Goal: Task Accomplishment & Management: Manage account settings

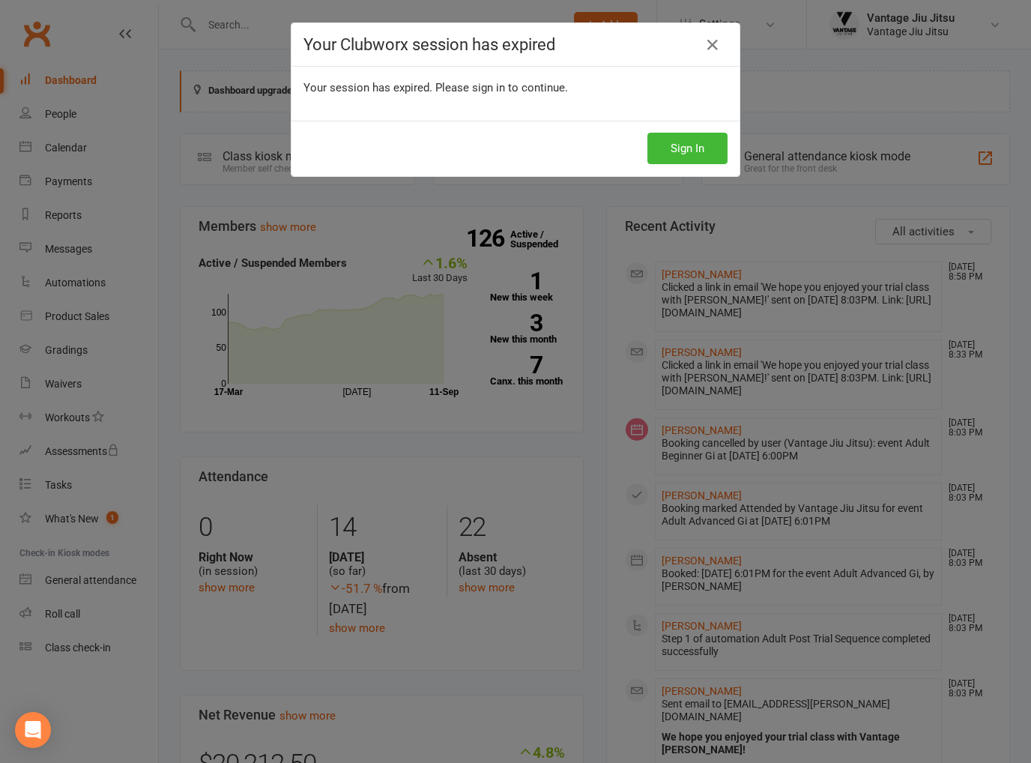
click at [698, 146] on button "Sign In" at bounding box center [688, 148] width 80 height 31
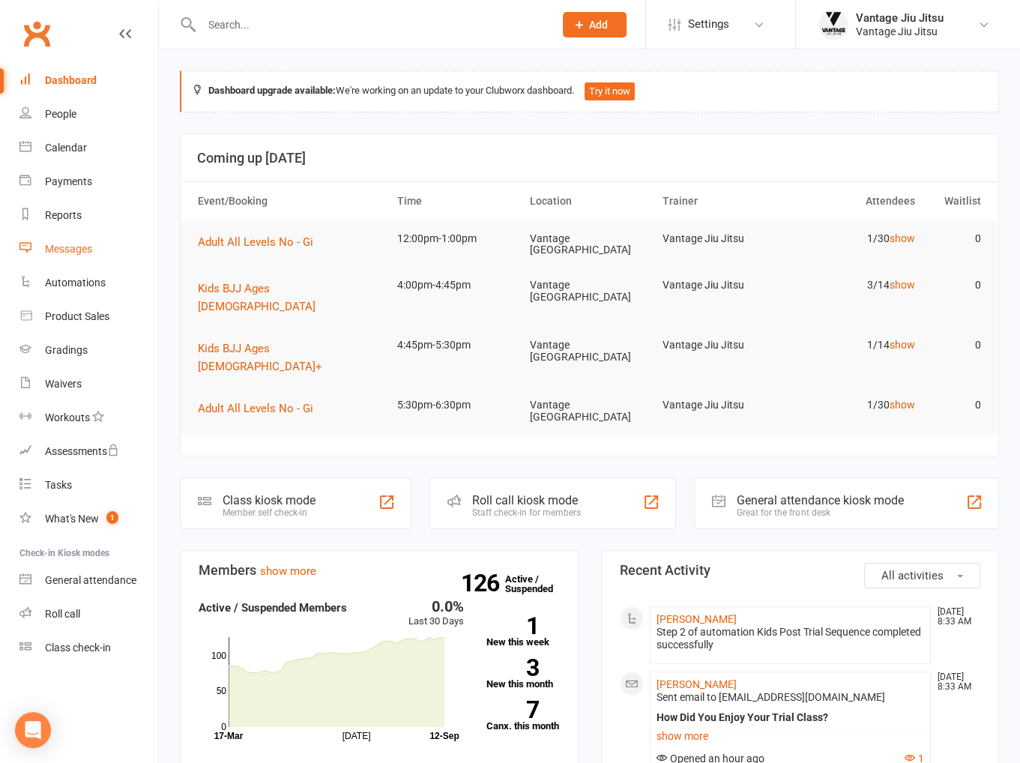
click at [62, 255] on div "Messages" at bounding box center [68, 249] width 47 height 12
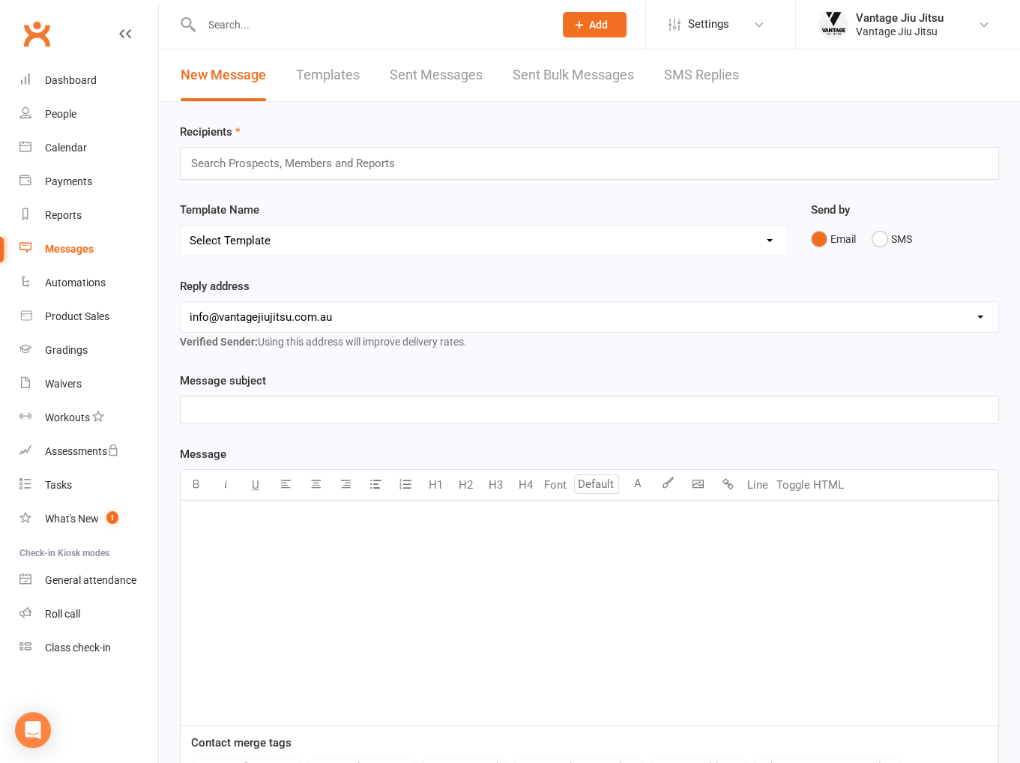
click at [339, 75] on link "Templates" at bounding box center [328, 75] width 64 height 52
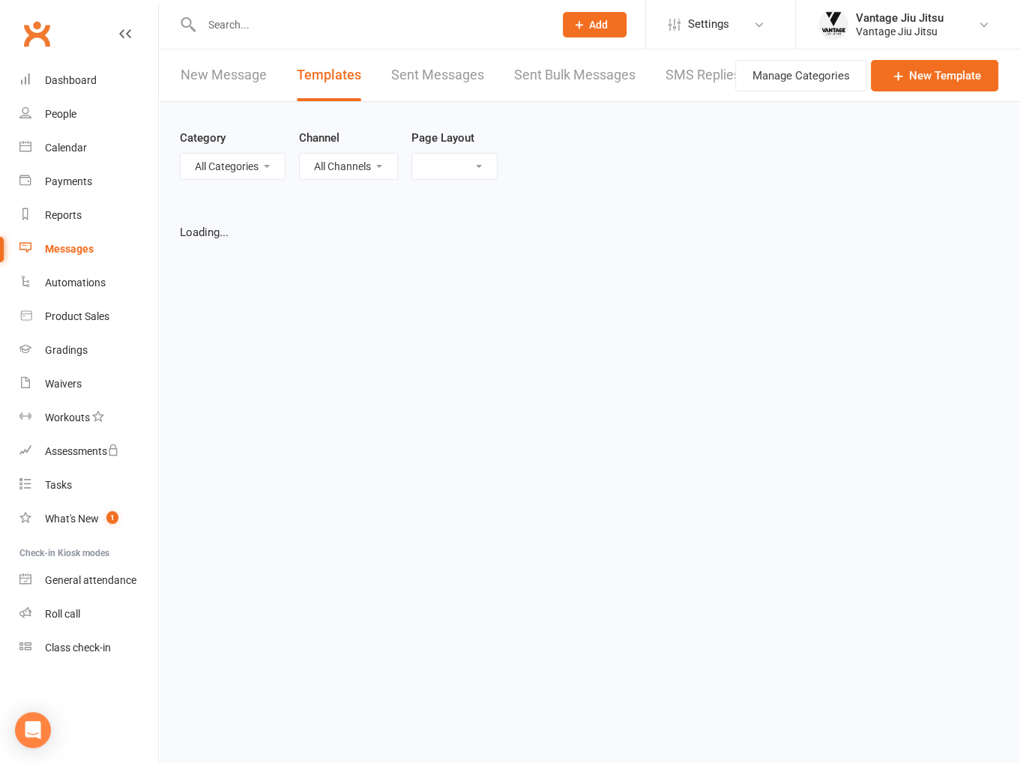
select select "grid"
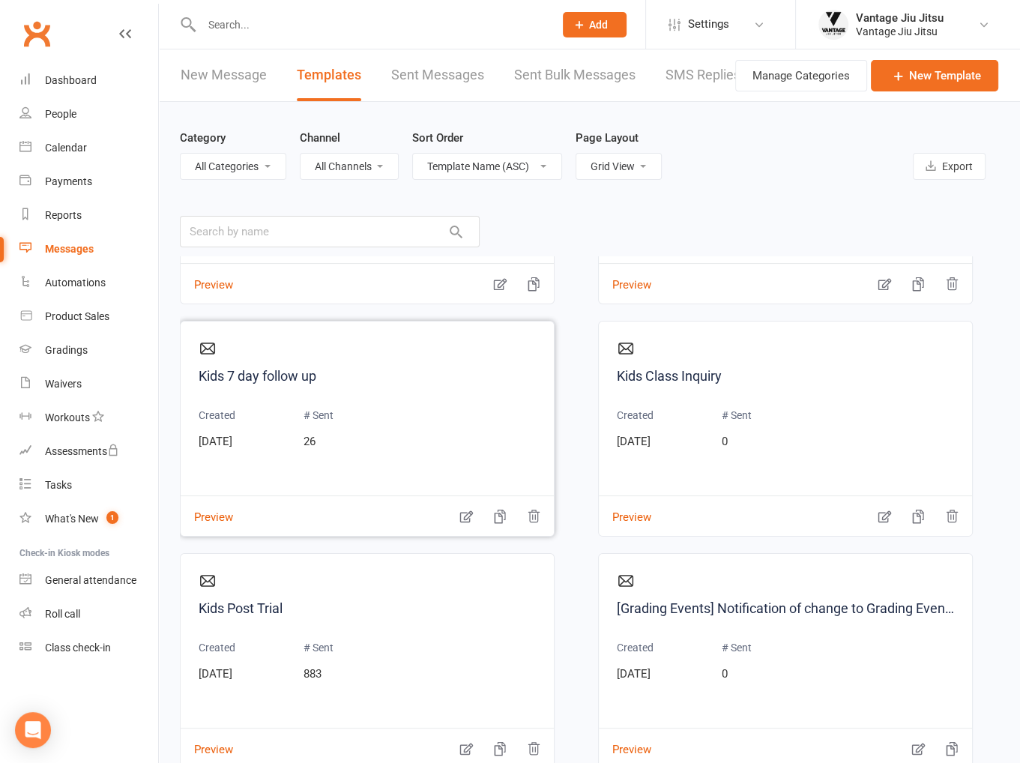
scroll to position [1574, 0]
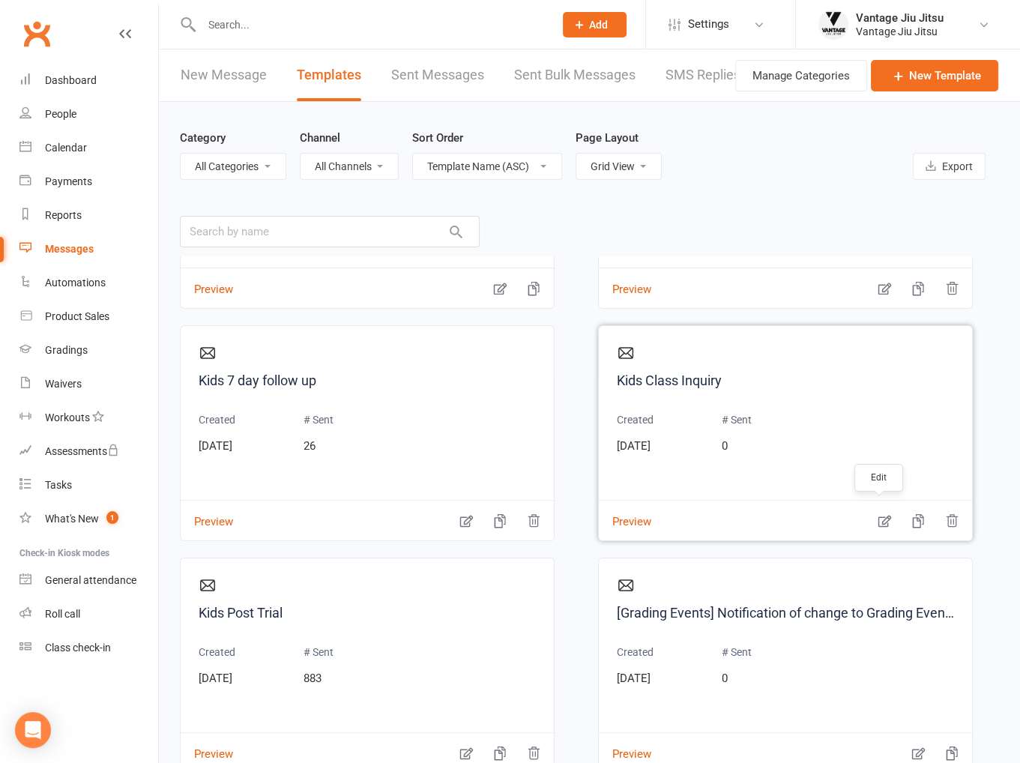
click at [877, 516] on icon "button" at bounding box center [884, 520] width 15 height 15
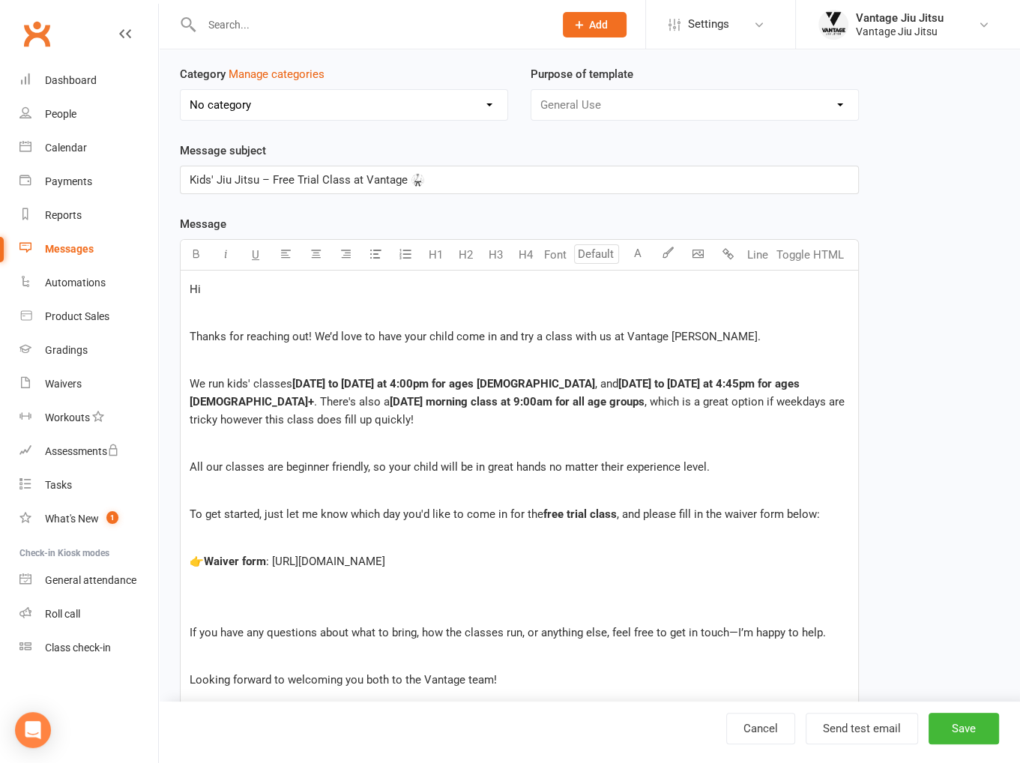
scroll to position [300, 0]
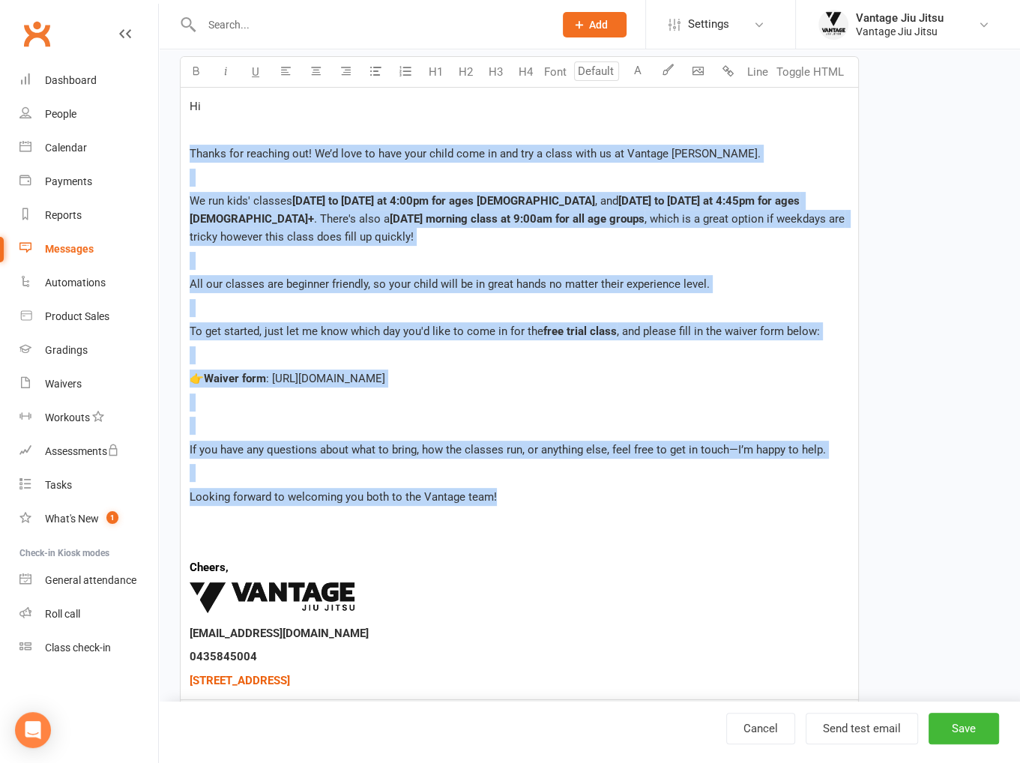
drag, startPoint x: 484, startPoint y: 489, endPoint x: 186, endPoint y: 159, distance: 444.6
click at [186, 159] on div "Hi Thanks for reaching out! We’d love to have your child come in and try a clas…" at bounding box center [519, 394] width 677 height 612
copy div "Thanks for reaching out! We’d love to have your child come in and try a class w…"
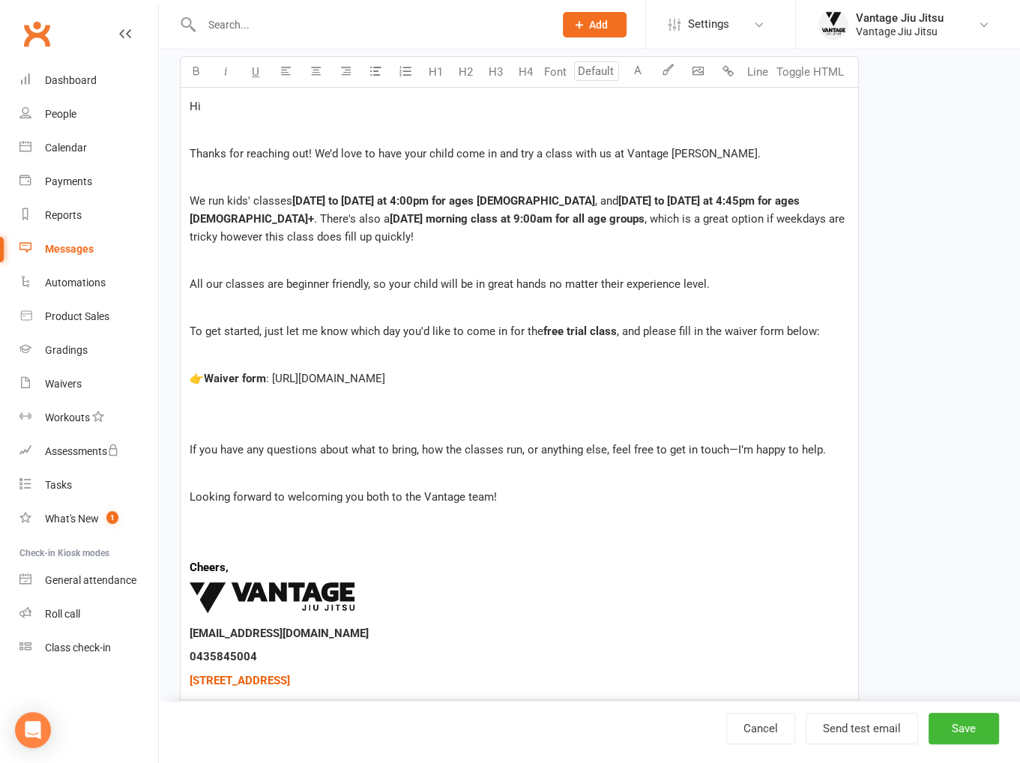
click at [283, 21] on input "text" at bounding box center [370, 24] width 346 height 21
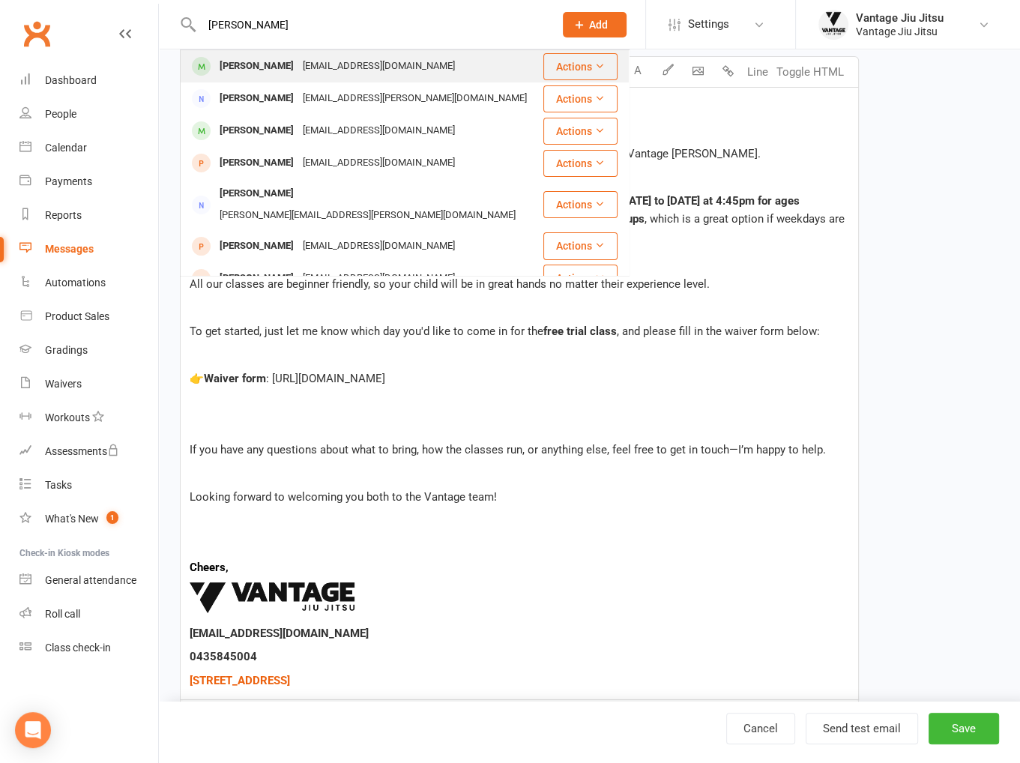
type input "claudio"
click at [332, 58] on div "claudio123holzer@gmail.com" at bounding box center [378, 66] width 161 height 22
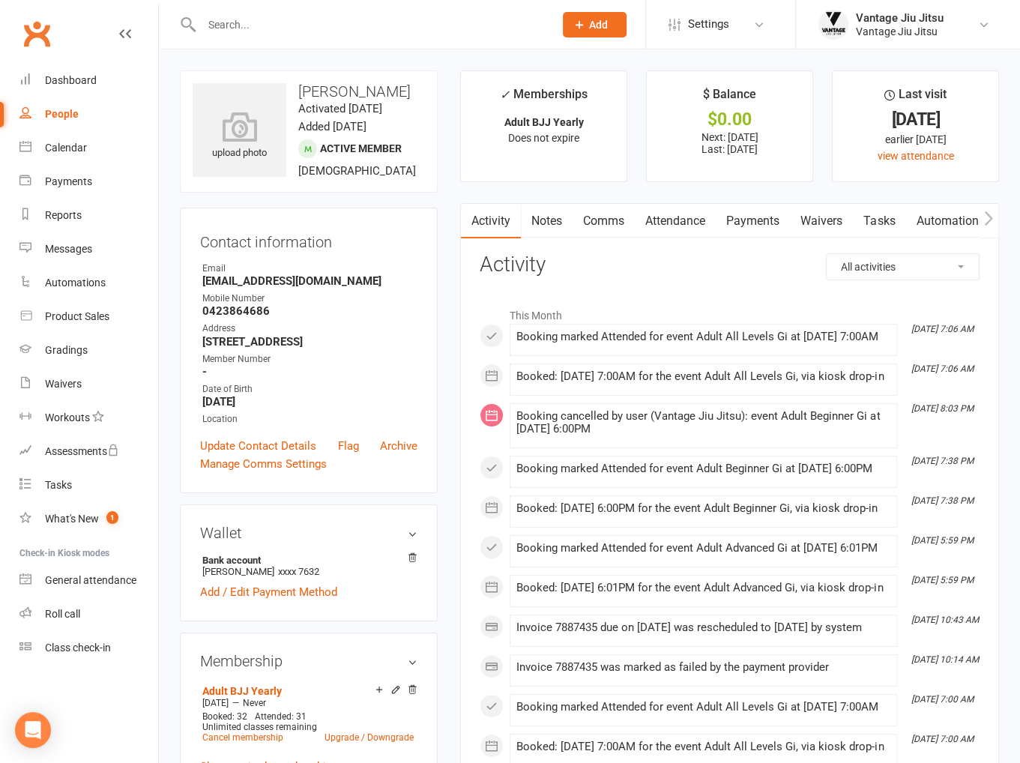
click at [761, 224] on link "Payments" at bounding box center [753, 221] width 74 height 34
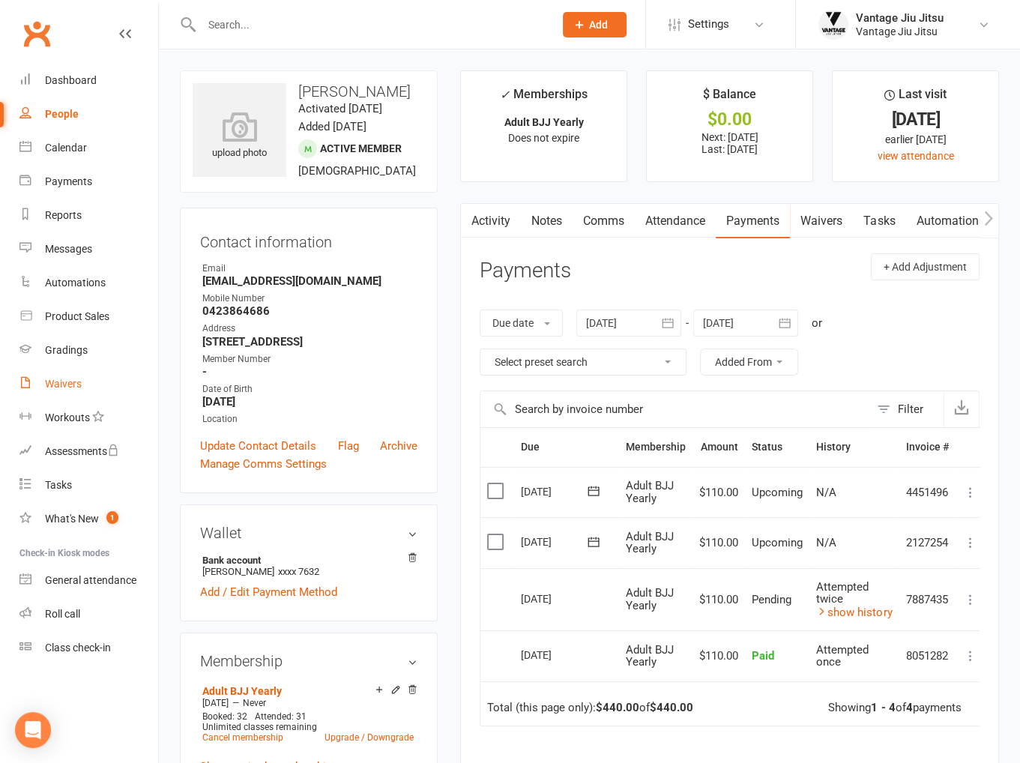
click at [61, 378] on div "Waivers" at bounding box center [63, 384] width 37 height 12
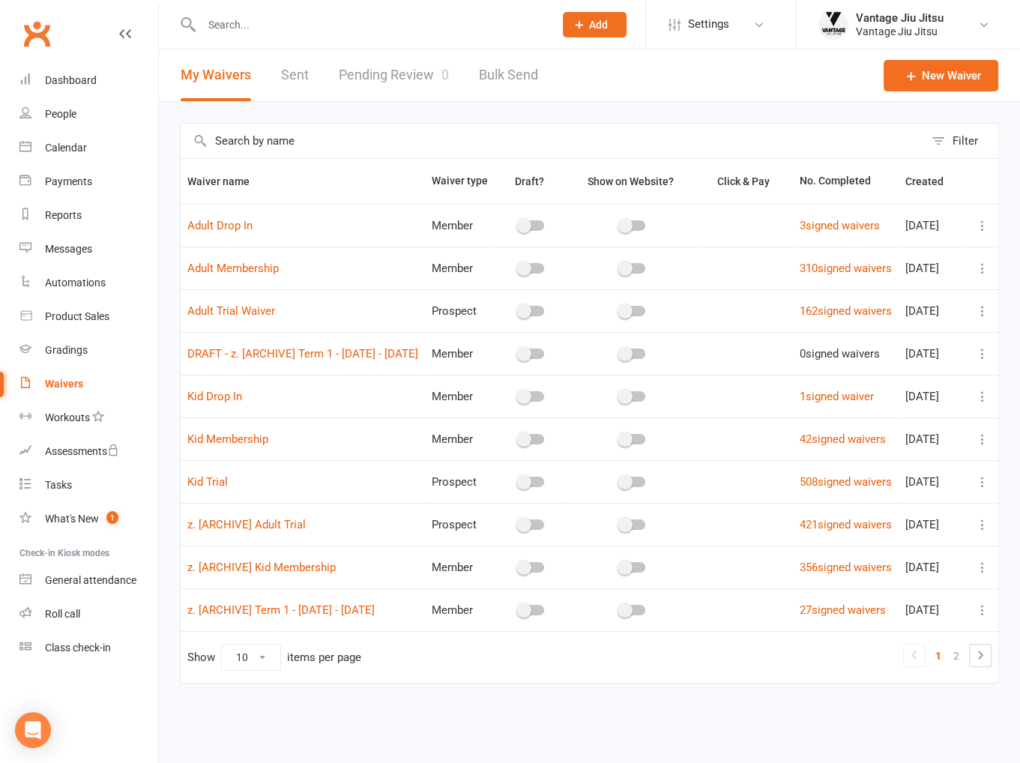
click at [983, 319] on icon at bounding box center [982, 311] width 15 height 15
click at [884, 414] on link "Copy external link to clipboard" at bounding box center [891, 414] width 176 height 30
click at [79, 153] on div "Calendar" at bounding box center [66, 148] width 42 height 12
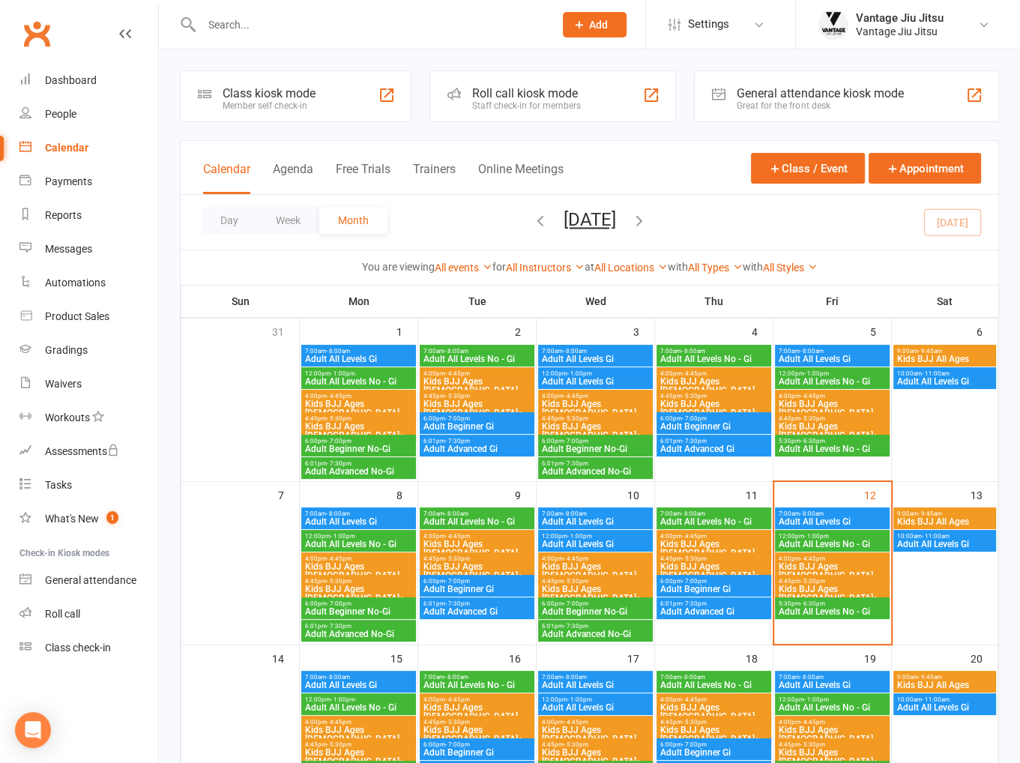
click at [360, 558] on span "4:00pm - 4:45pm" at bounding box center [358, 558] width 109 height 7
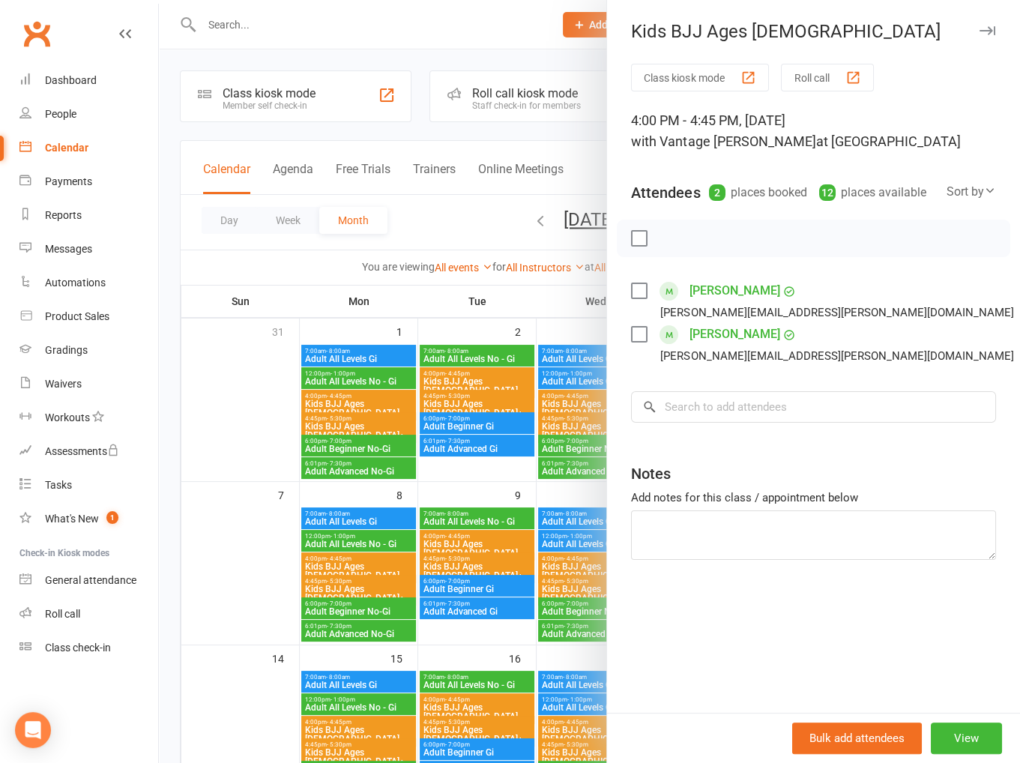
click at [247, 528] on div at bounding box center [589, 381] width 861 height 763
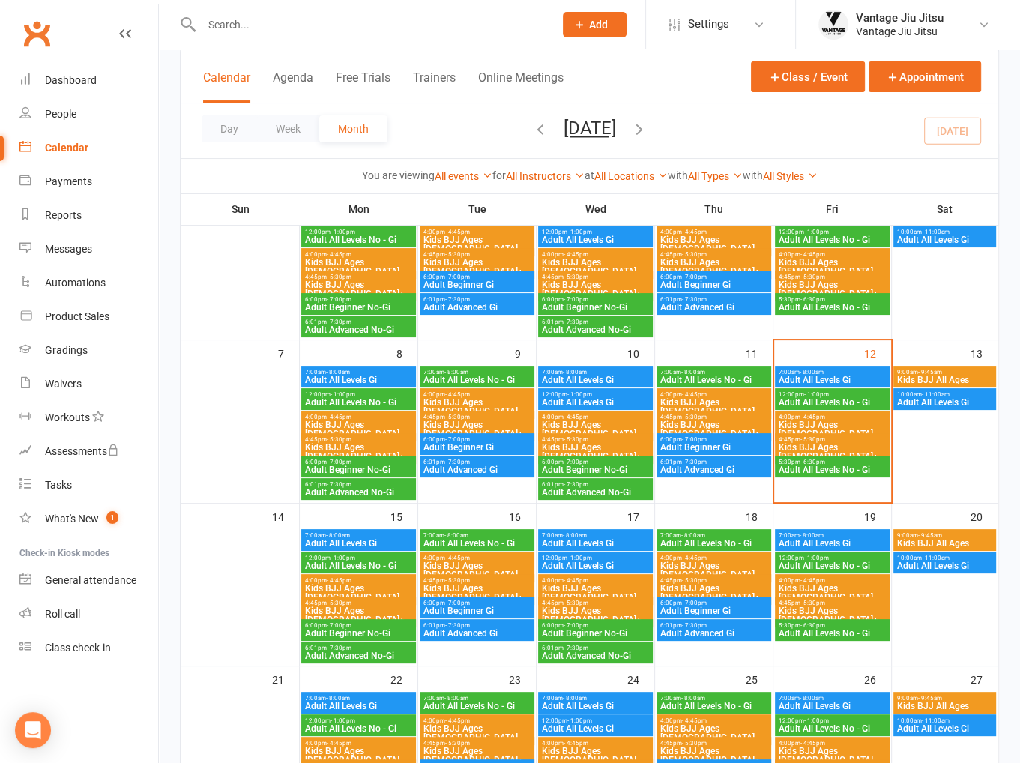
scroll to position [150, 0]
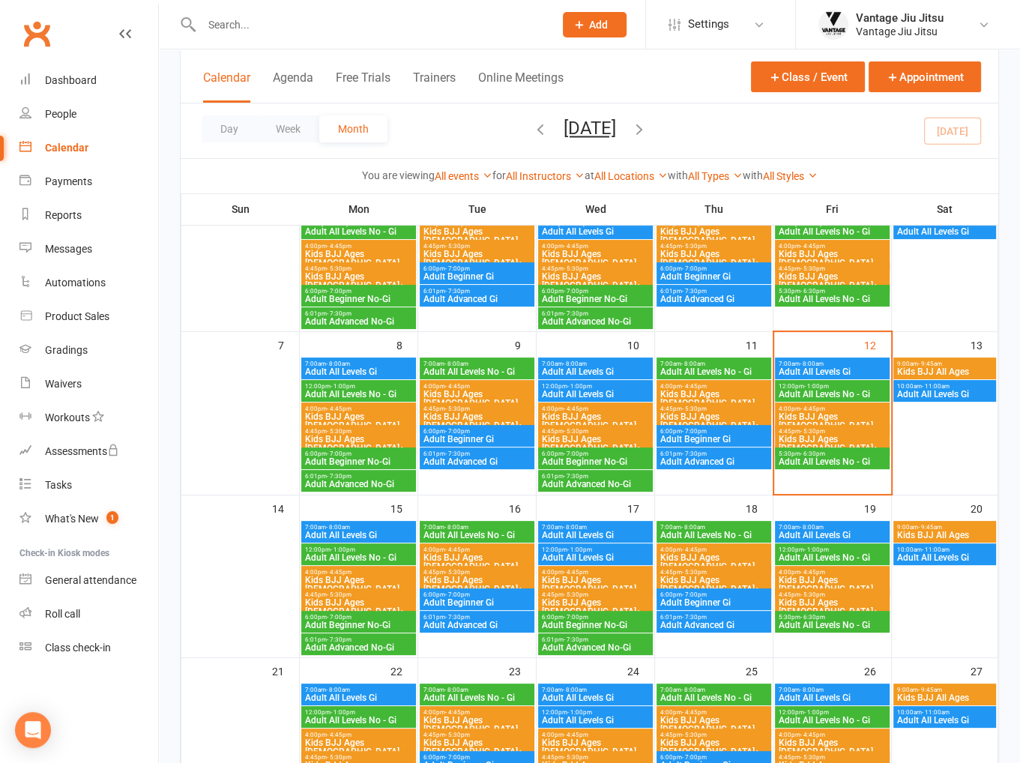
click at [354, 579] on span "Kids BJJ Ages 4 - 9" at bounding box center [358, 585] width 109 height 18
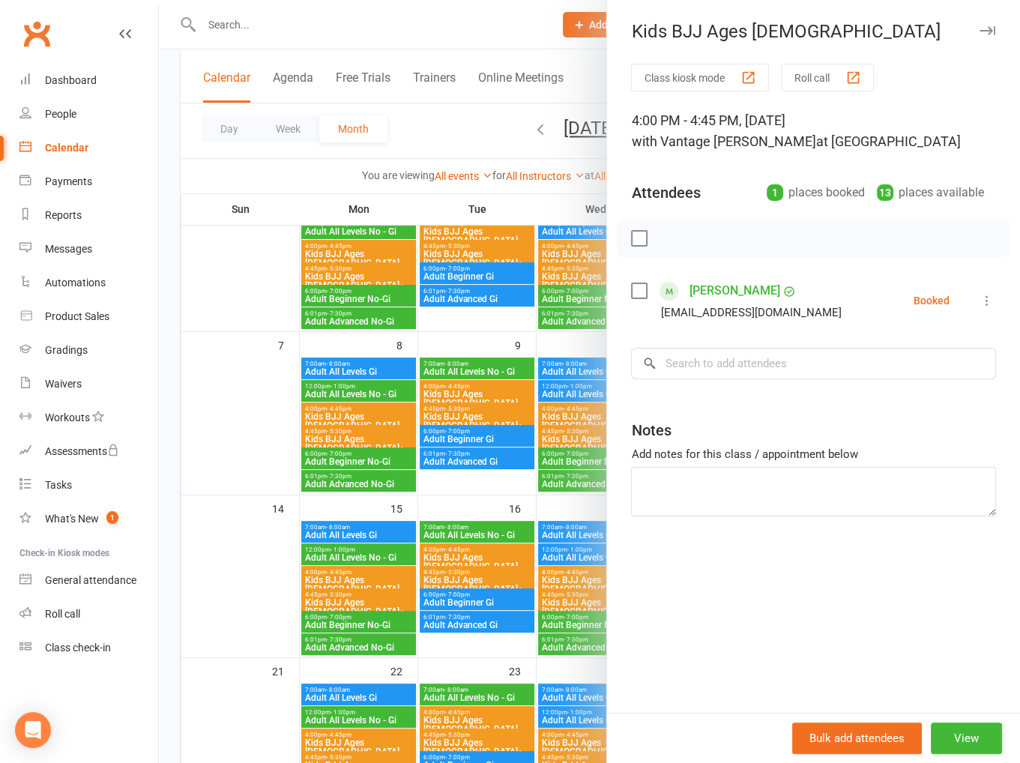
drag, startPoint x: 273, startPoint y: 495, endPoint x: 285, endPoint y: 510, distance: 19.2
click at [272, 495] on div at bounding box center [589, 381] width 861 height 763
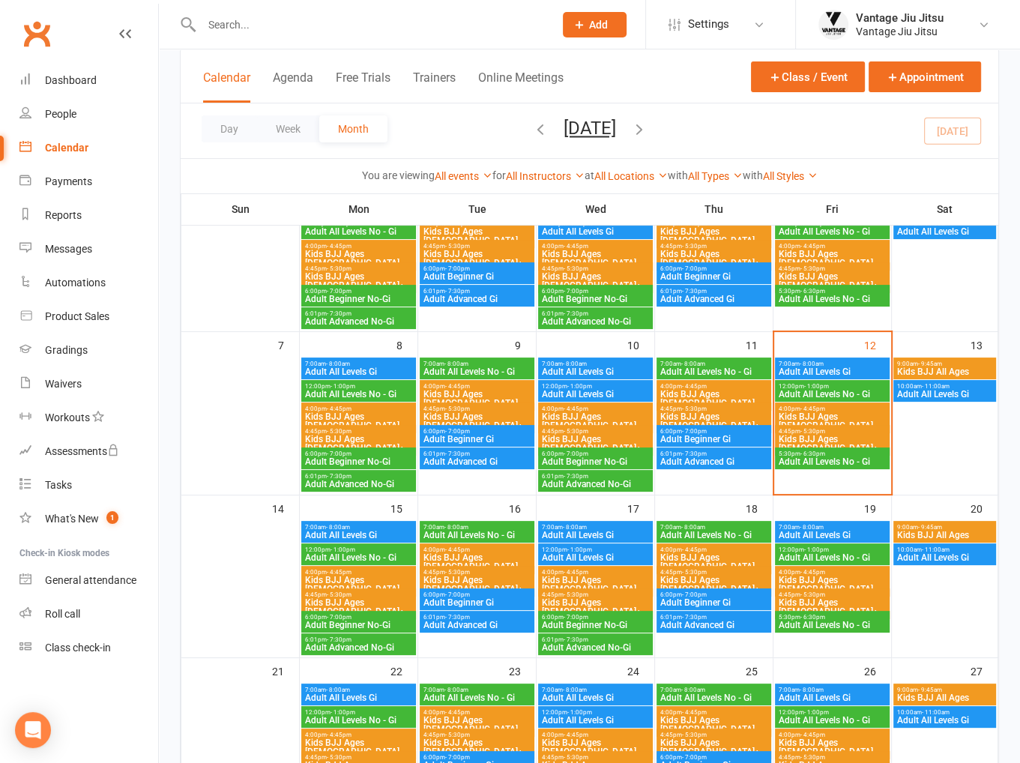
click at [491, 553] on span "Kids BJJ Ages 4 - 9" at bounding box center [477, 562] width 109 height 18
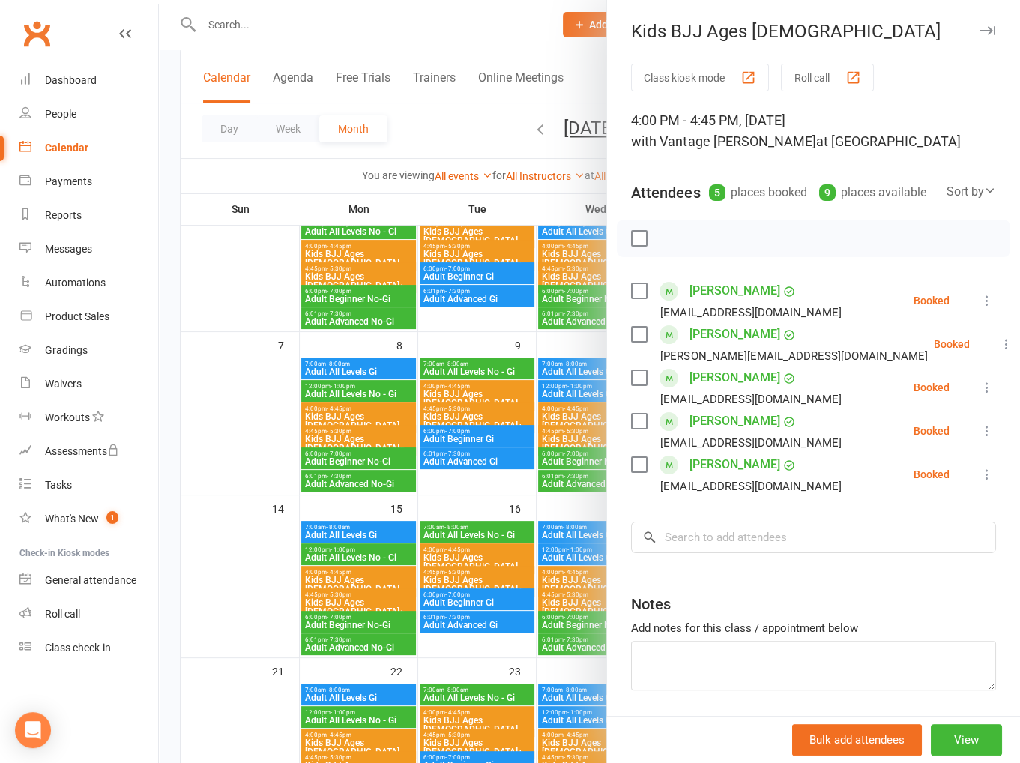
click at [240, 578] on div at bounding box center [589, 381] width 861 height 763
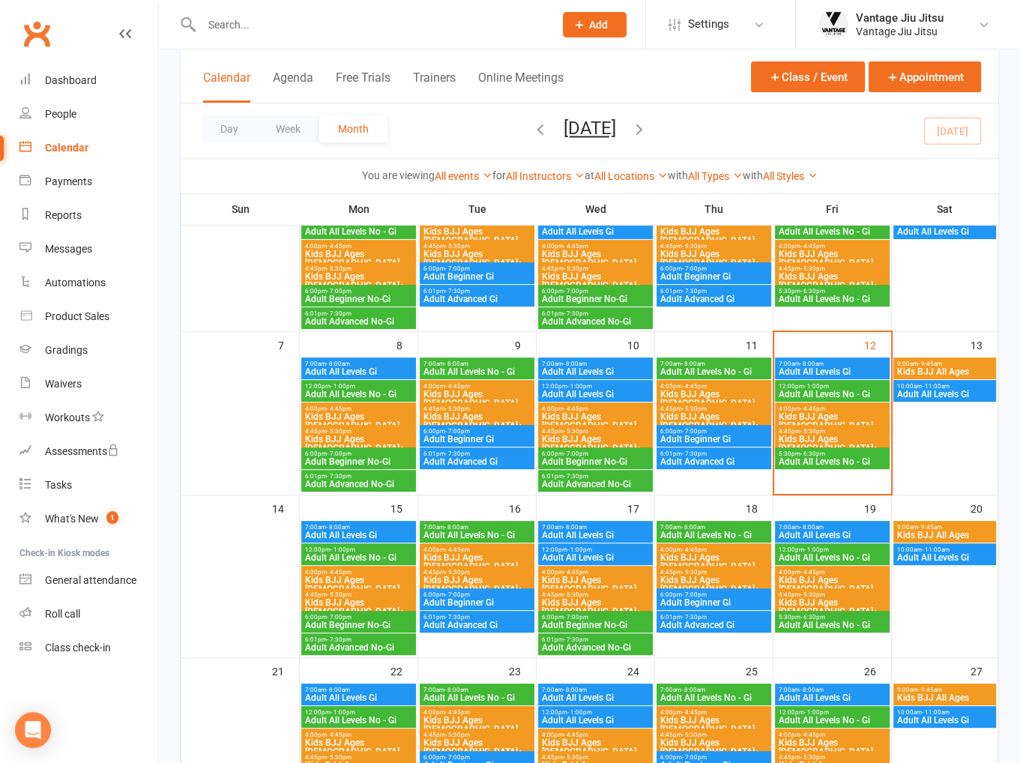
click at [591, 576] on span "Kids BJJ Ages 4 - 9" at bounding box center [595, 585] width 109 height 18
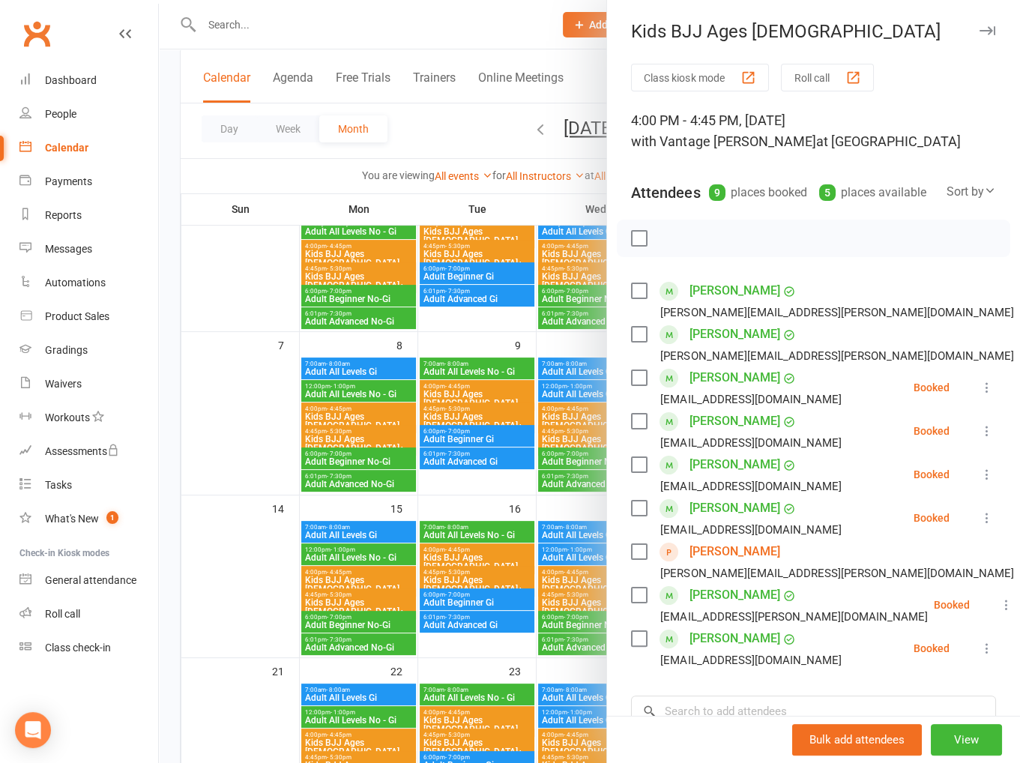
click at [246, 473] on div at bounding box center [589, 381] width 861 height 763
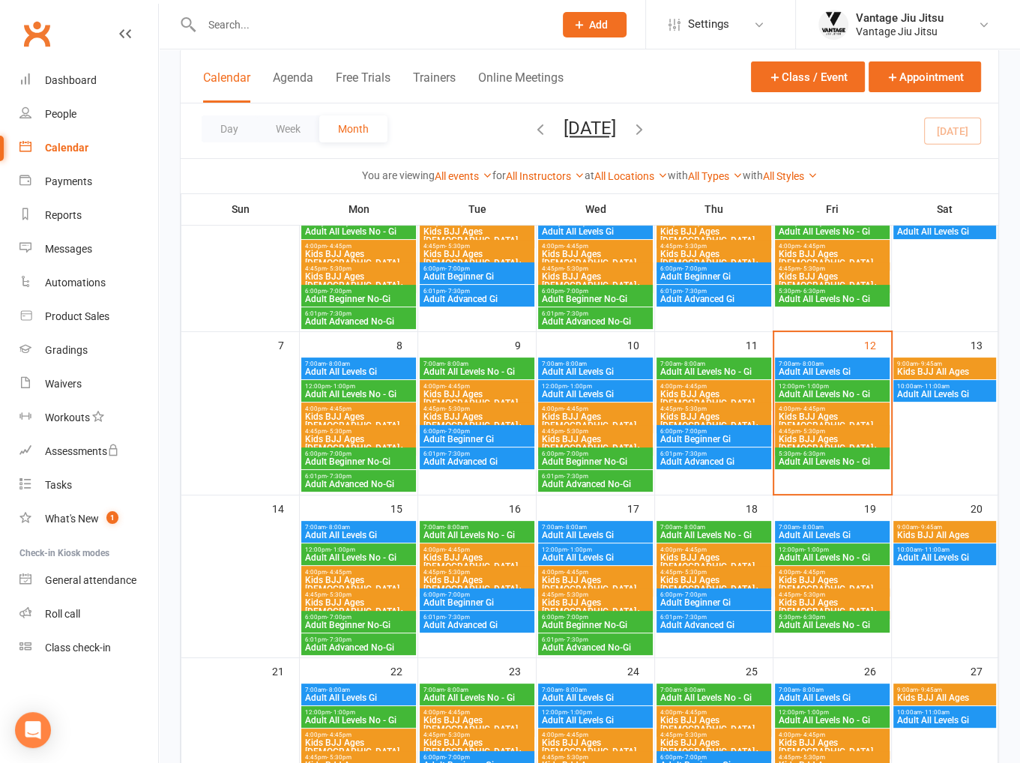
click at [696, 557] on span "Kids BJJ Ages 4 - 9" at bounding box center [714, 562] width 109 height 18
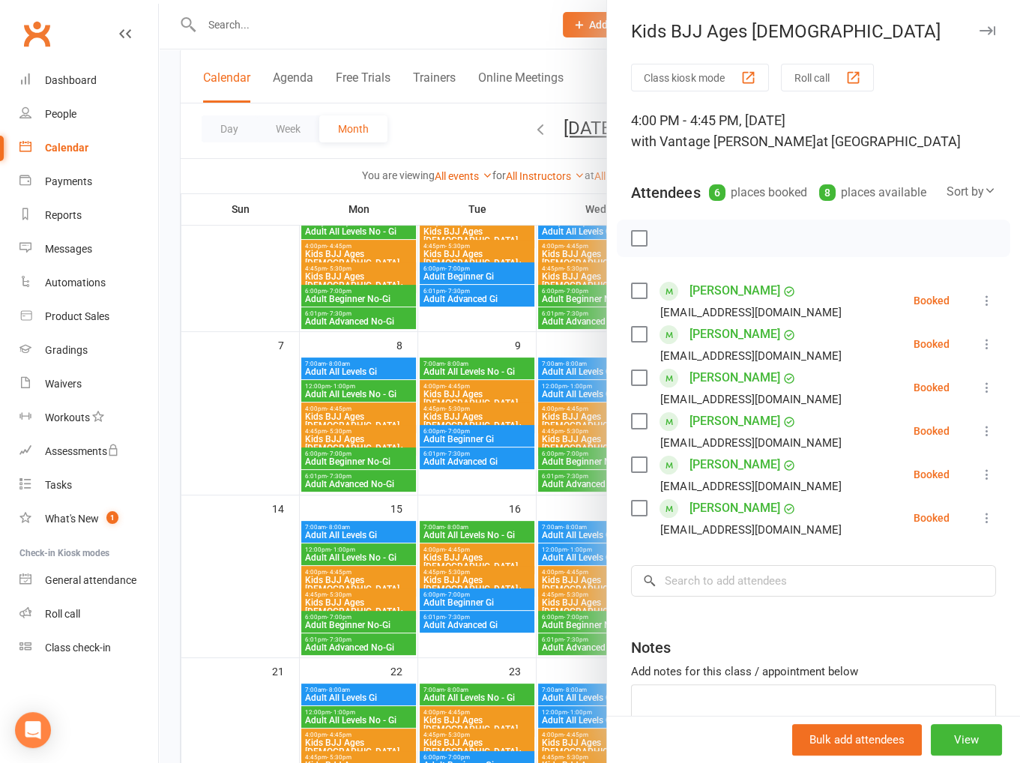
drag, startPoint x: 269, startPoint y: 429, endPoint x: 269, endPoint y: 420, distance: 9.0
click at [269, 424] on div at bounding box center [589, 381] width 861 height 763
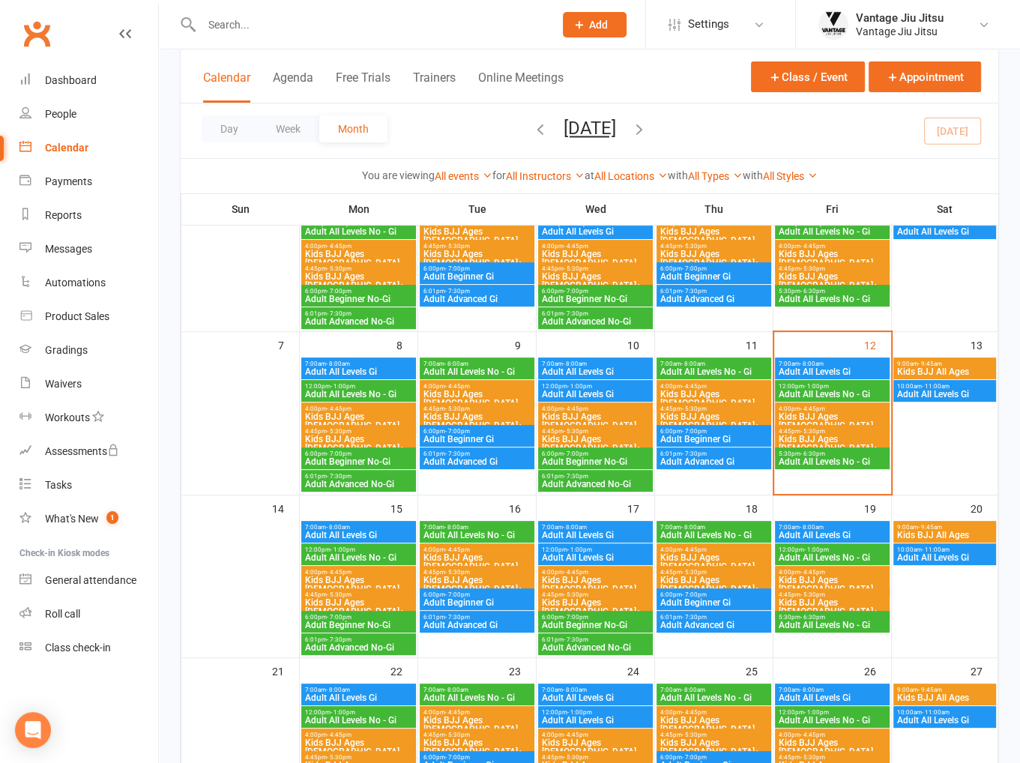
click at [863, 573] on span "4:00pm - 4:45pm" at bounding box center [832, 572] width 109 height 7
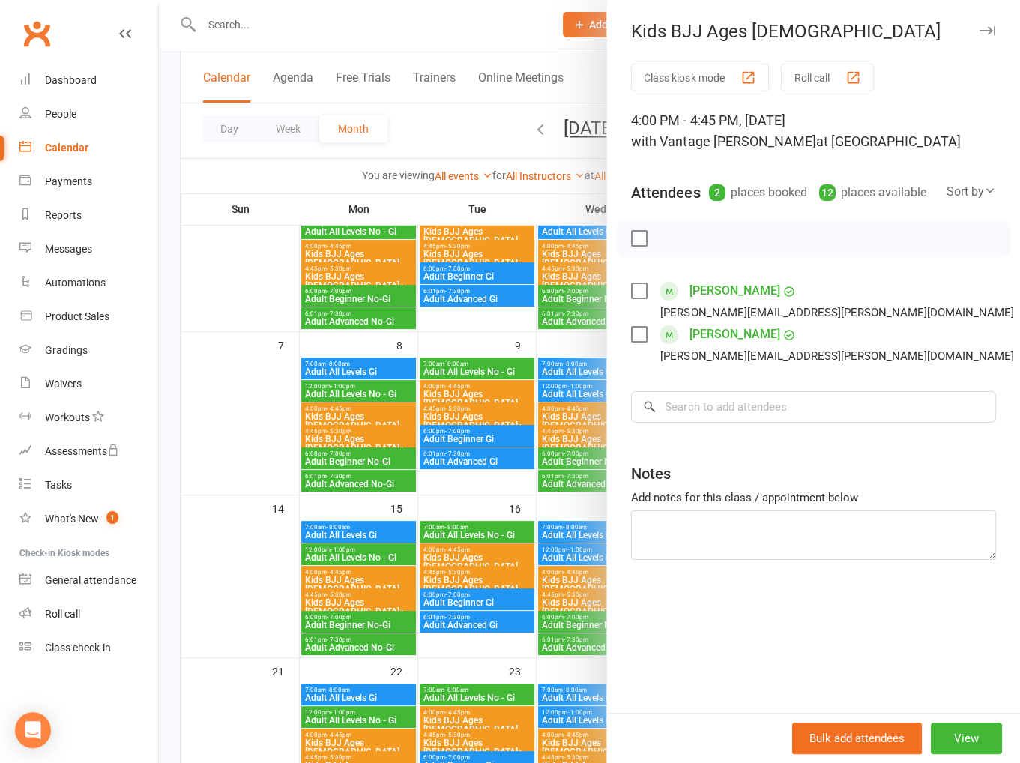
click at [264, 453] on div at bounding box center [589, 381] width 861 height 763
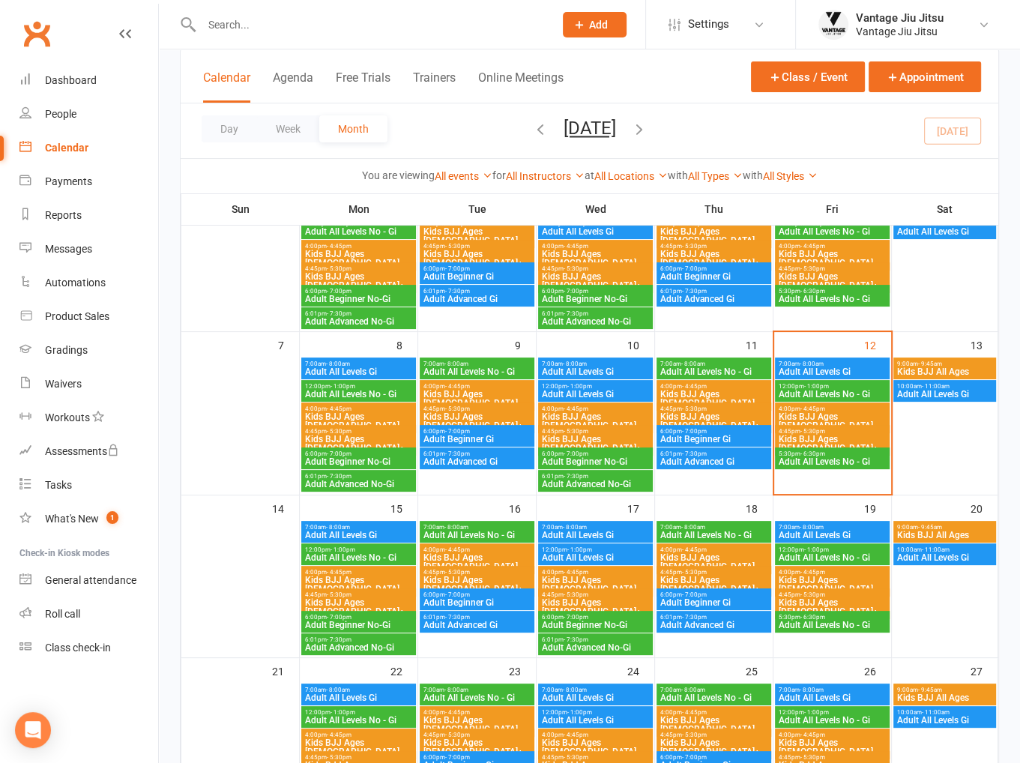
click at [842, 417] on span "Kids BJJ Ages 4 - 9" at bounding box center [832, 421] width 109 height 18
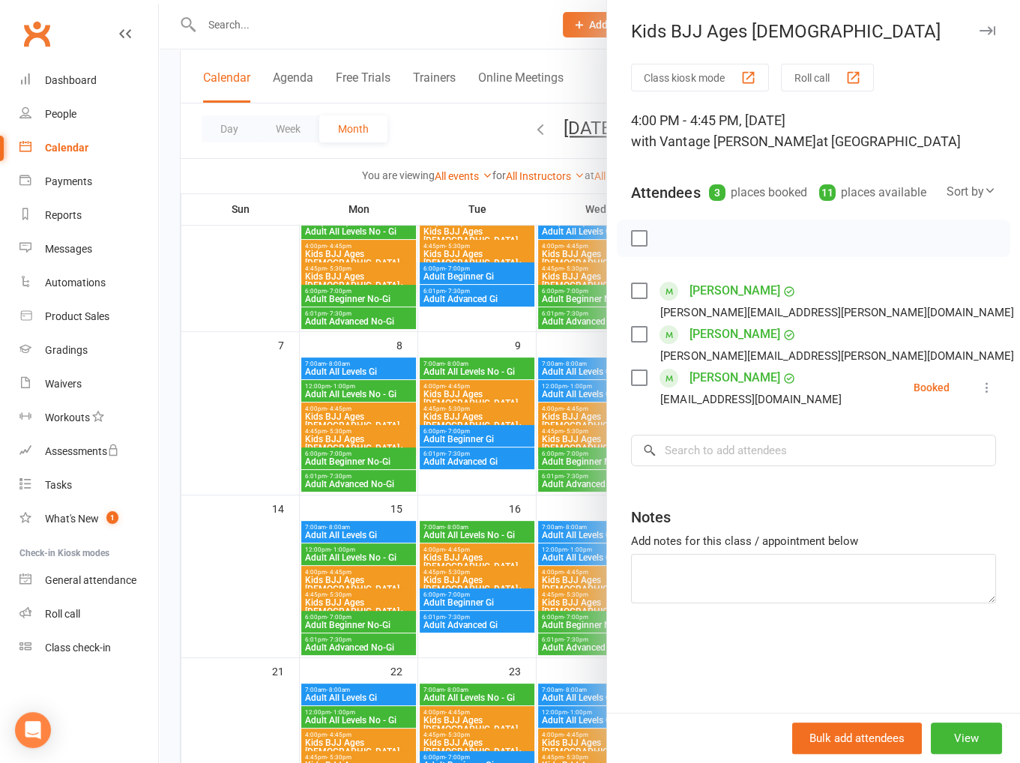
click at [259, 399] on div at bounding box center [589, 381] width 861 height 763
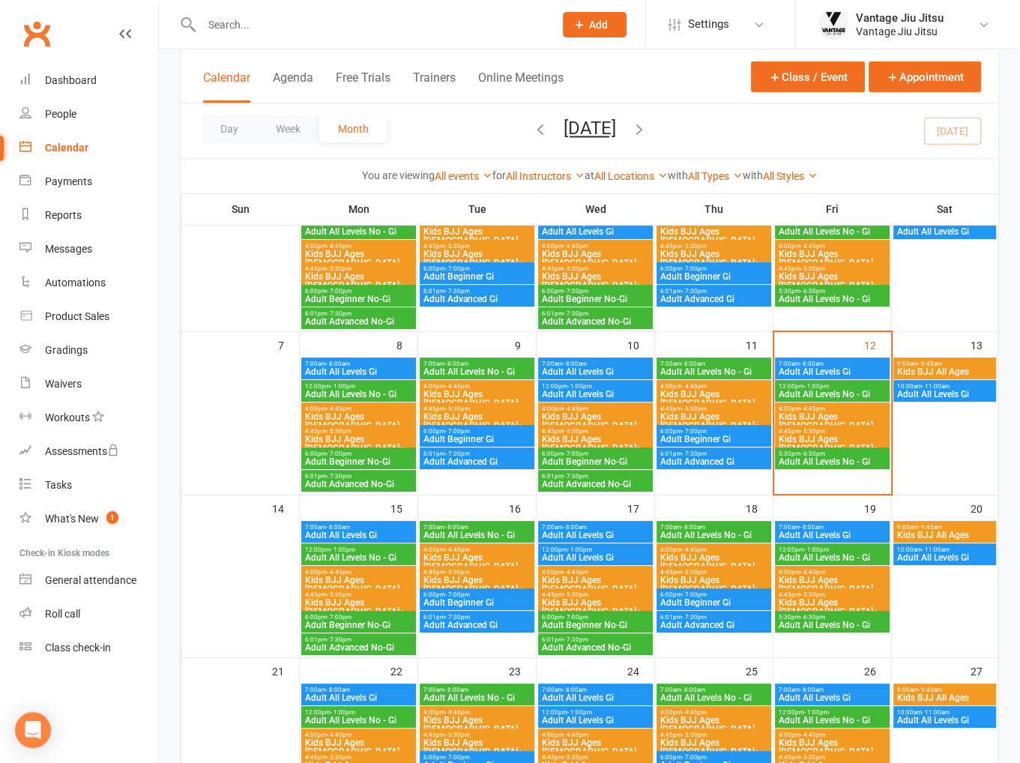
click at [483, 396] on span "Kids BJJ Ages 4 - 9" at bounding box center [477, 399] width 109 height 18
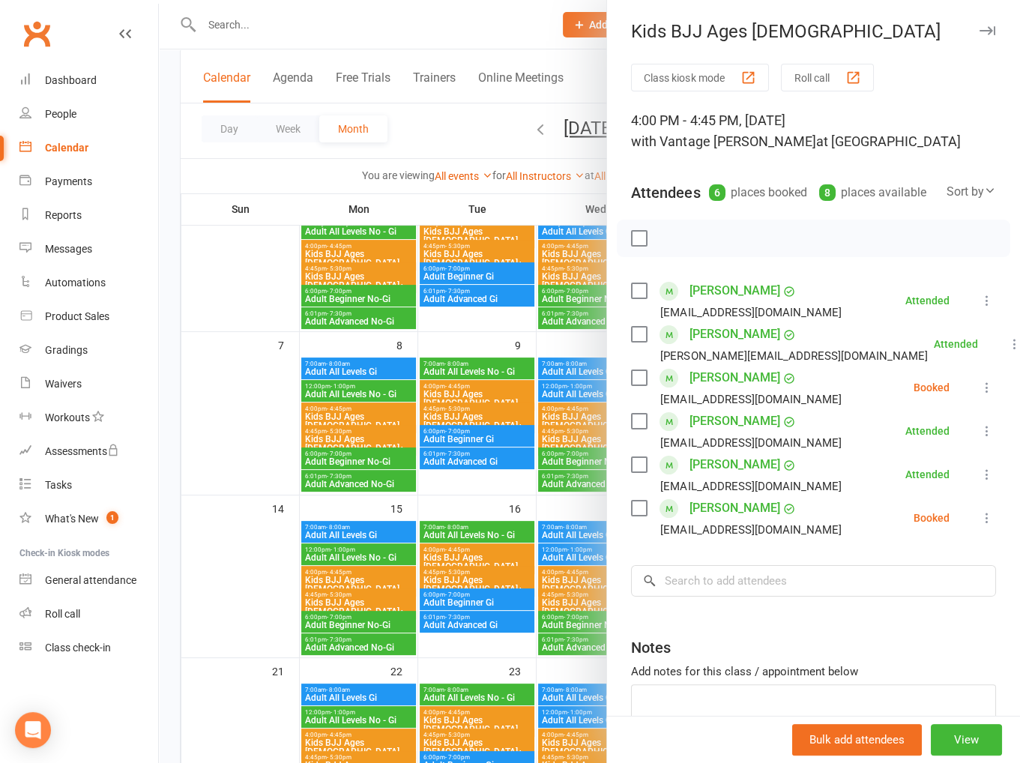
click at [257, 405] on div at bounding box center [589, 381] width 861 height 763
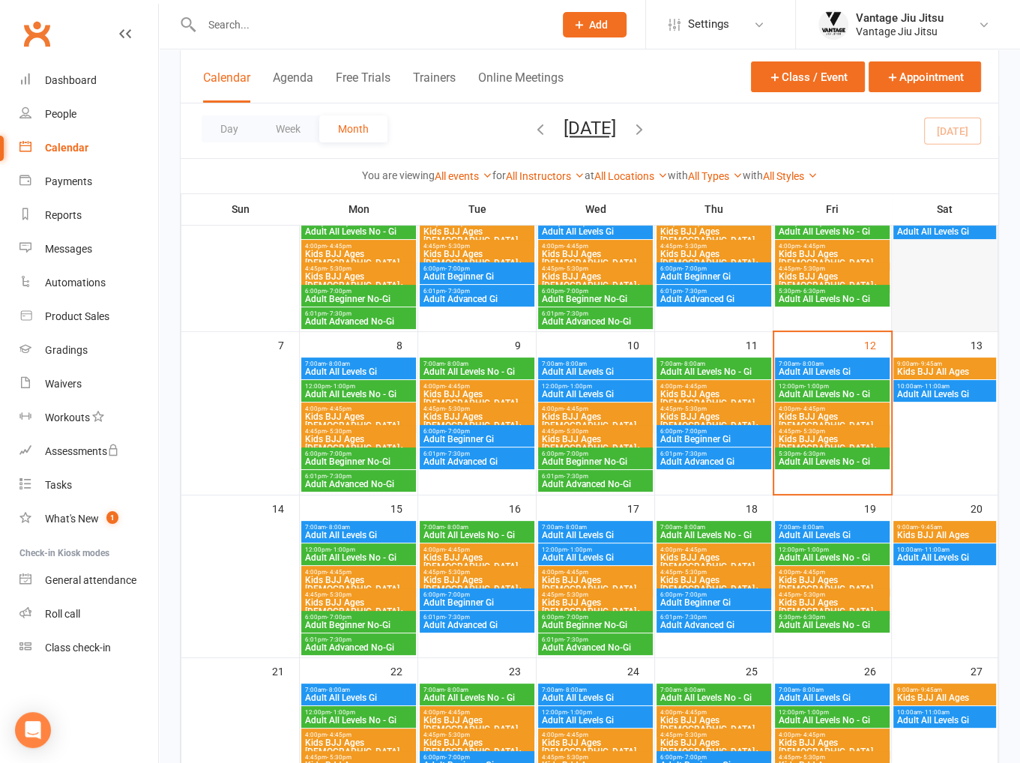
click at [944, 316] on div at bounding box center [944, 262] width 103 height 135
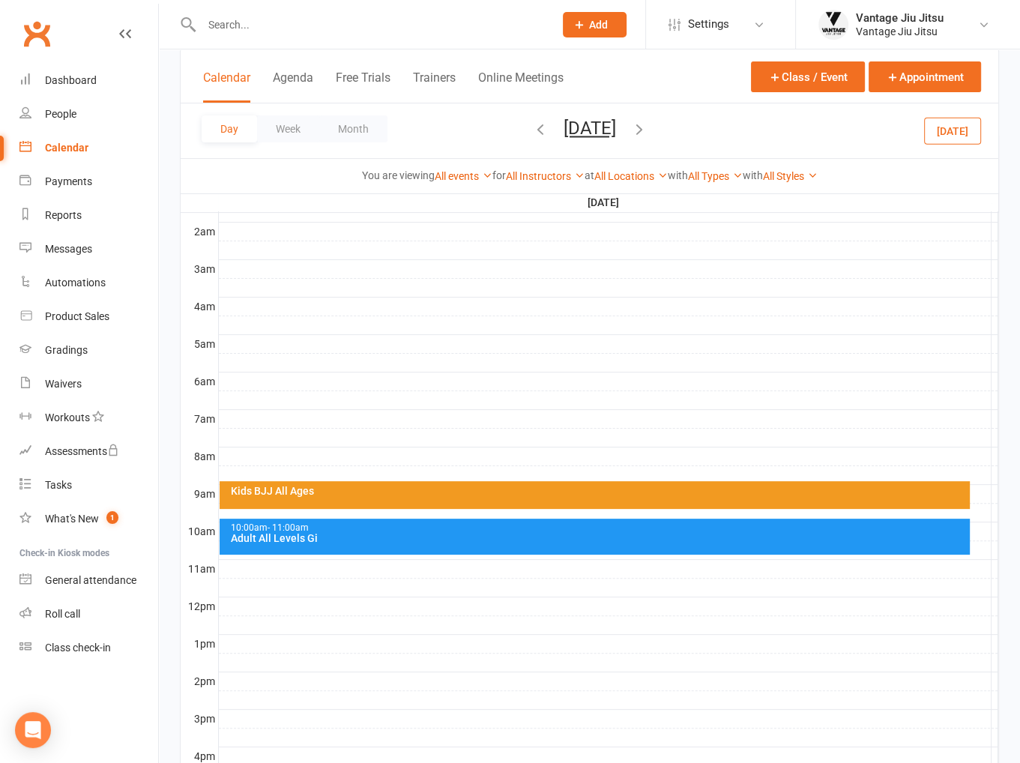
scroll to position [0, 0]
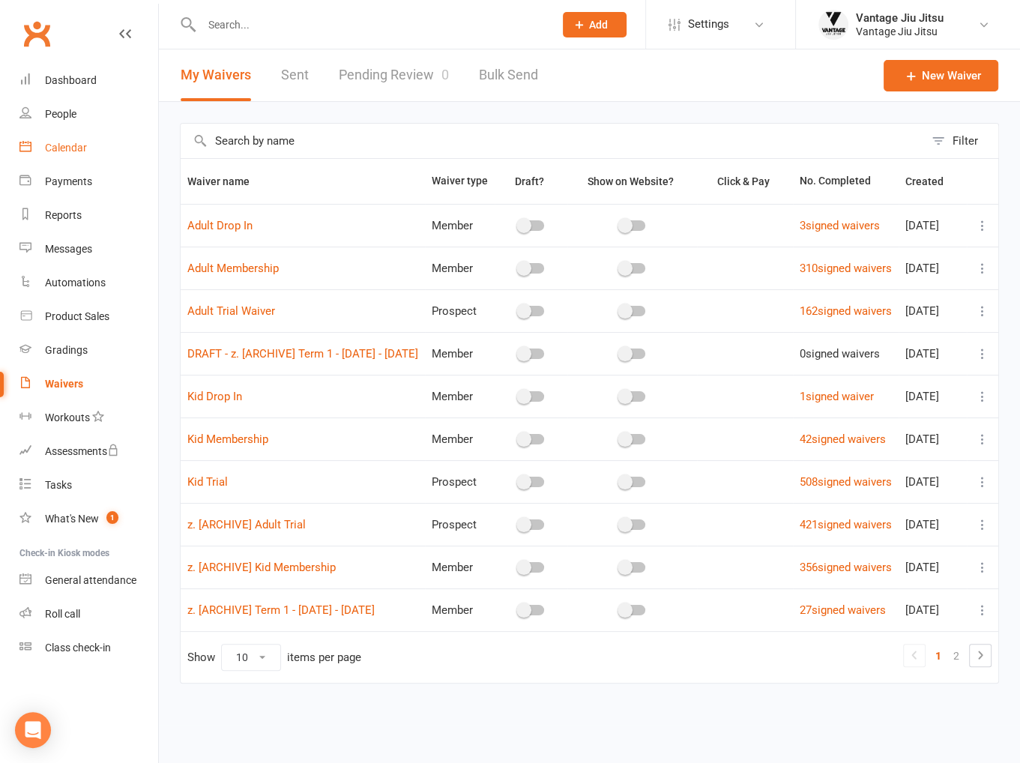
click at [79, 154] on link "Calendar" at bounding box center [88, 148] width 139 height 34
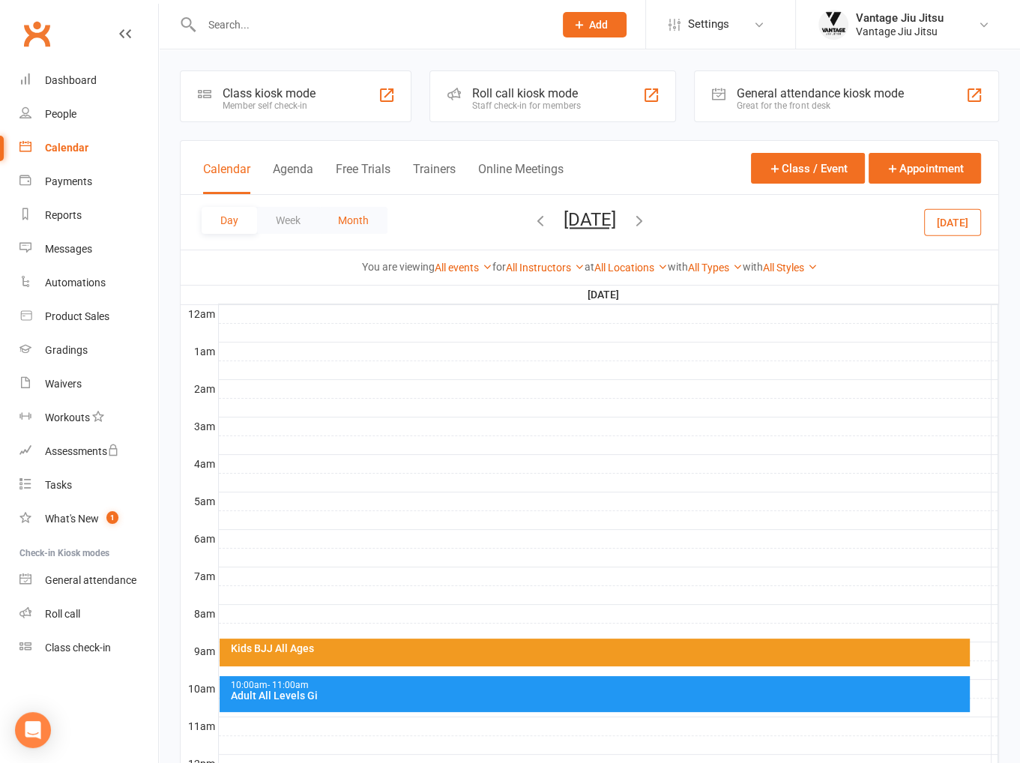
click at [345, 214] on button "Month" at bounding box center [353, 220] width 68 height 27
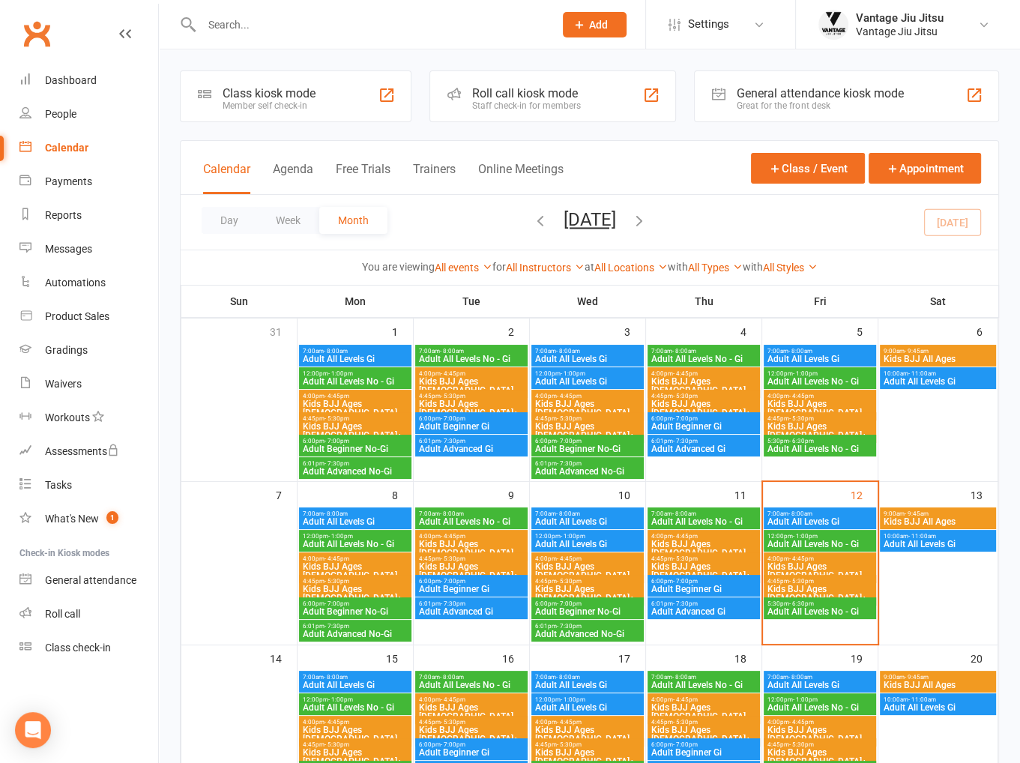
click at [734, 546] on span "Kids BJJ Ages 4 - 9" at bounding box center [704, 549] width 106 height 18
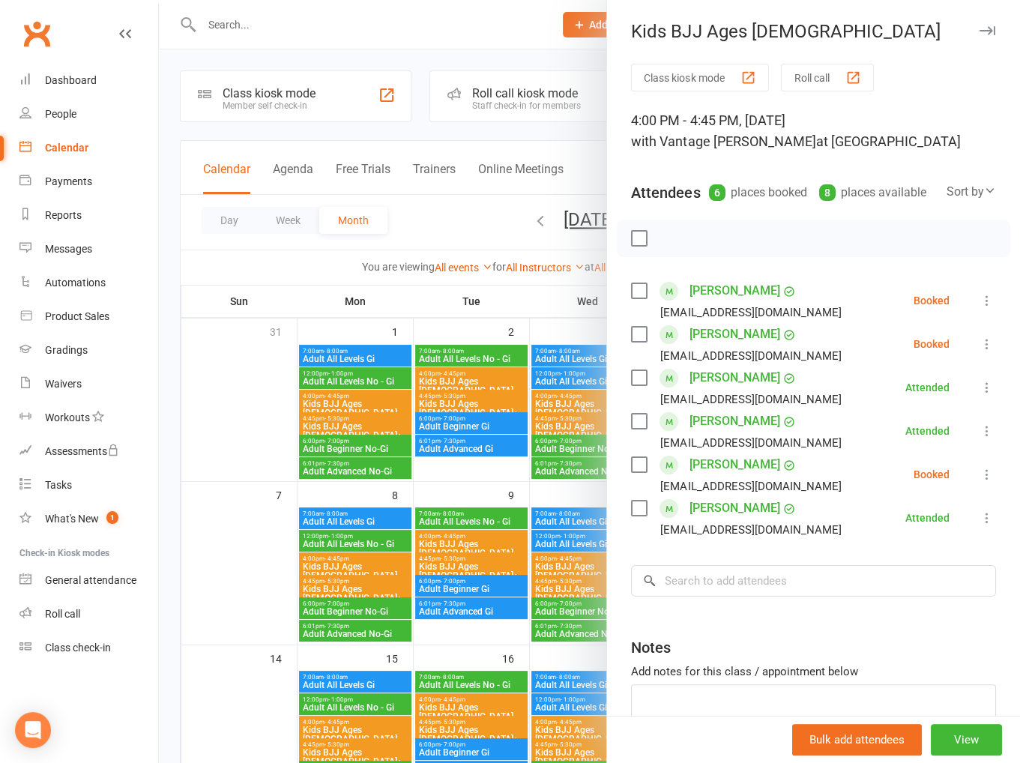
click at [262, 516] on div at bounding box center [589, 381] width 861 height 763
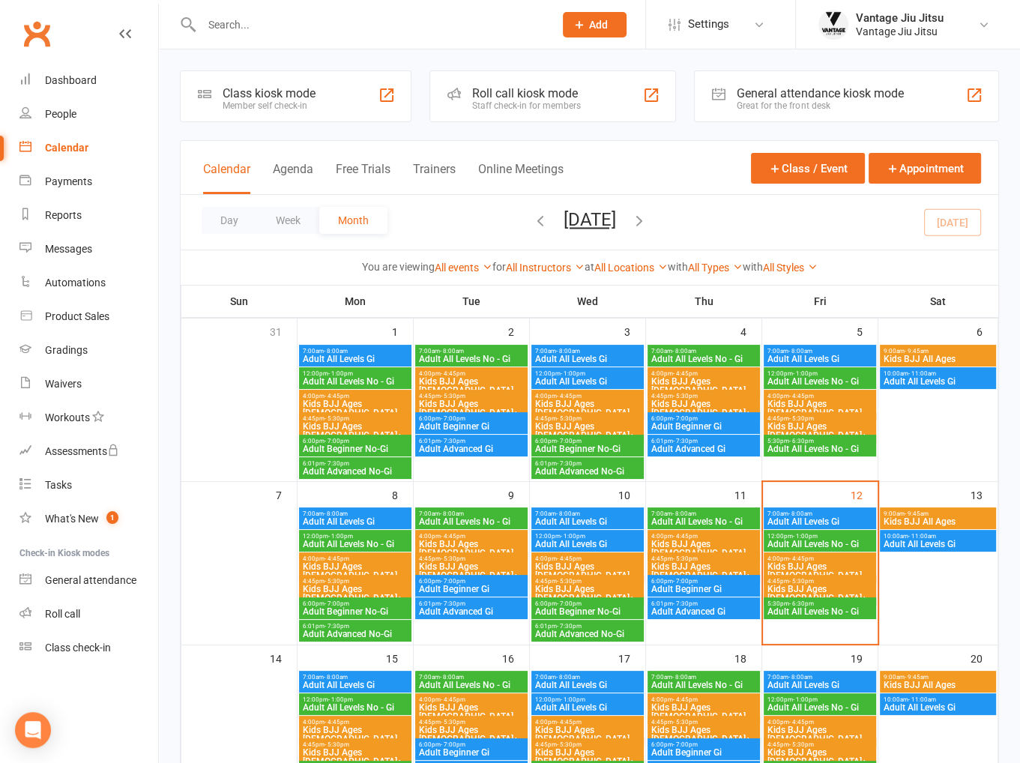
click at [471, 540] on span "Kids BJJ Ages 4 - 9" at bounding box center [471, 549] width 106 height 18
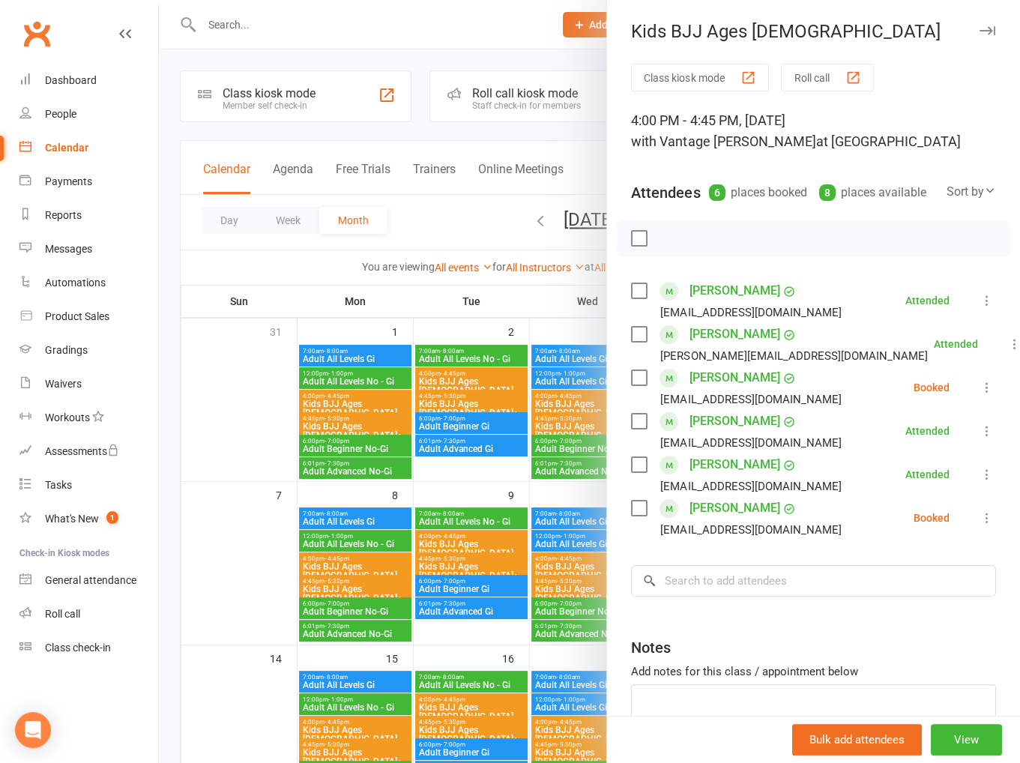
click at [245, 398] on div at bounding box center [589, 381] width 861 height 763
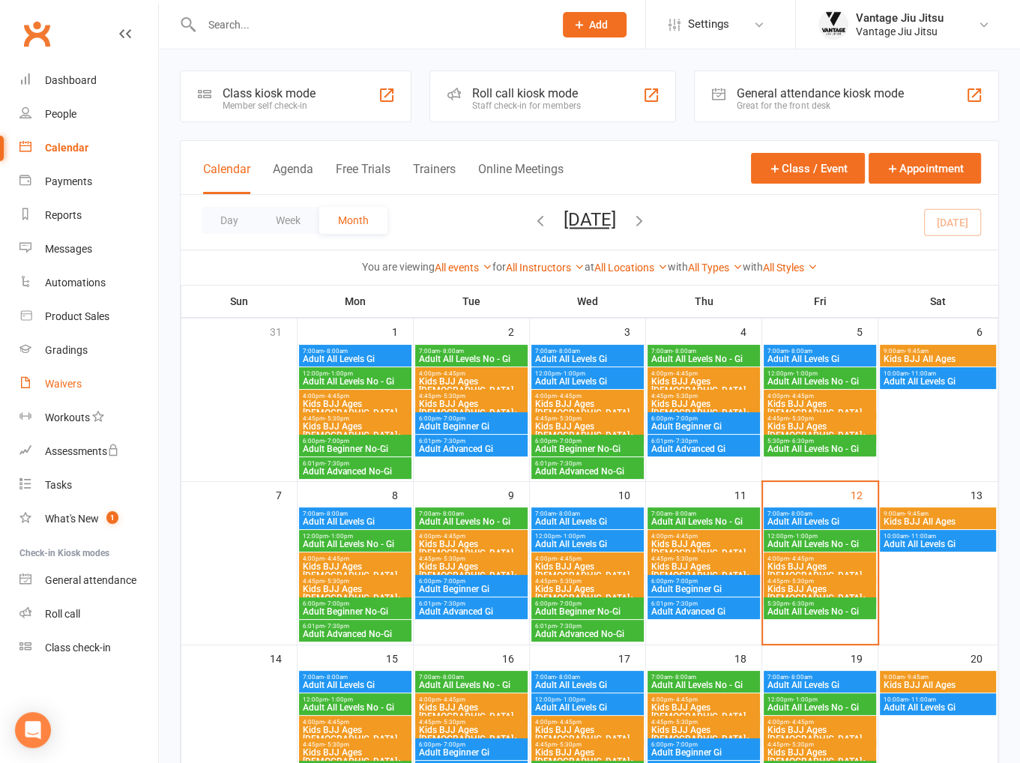
click at [74, 378] on div "Waivers" at bounding box center [63, 384] width 37 height 12
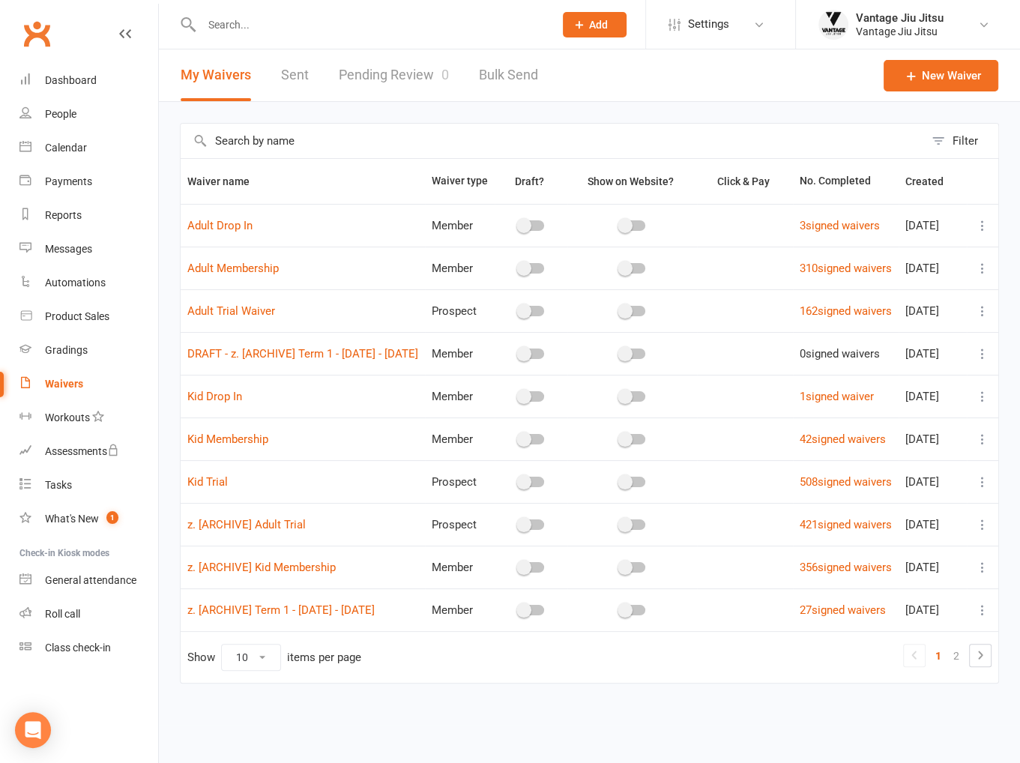
click at [977, 489] on icon at bounding box center [982, 481] width 15 height 15
click at [892, 612] on link "Copy external link to clipboard" at bounding box center [891, 612] width 176 height 30
click at [380, 31] on input "text" at bounding box center [370, 24] width 346 height 21
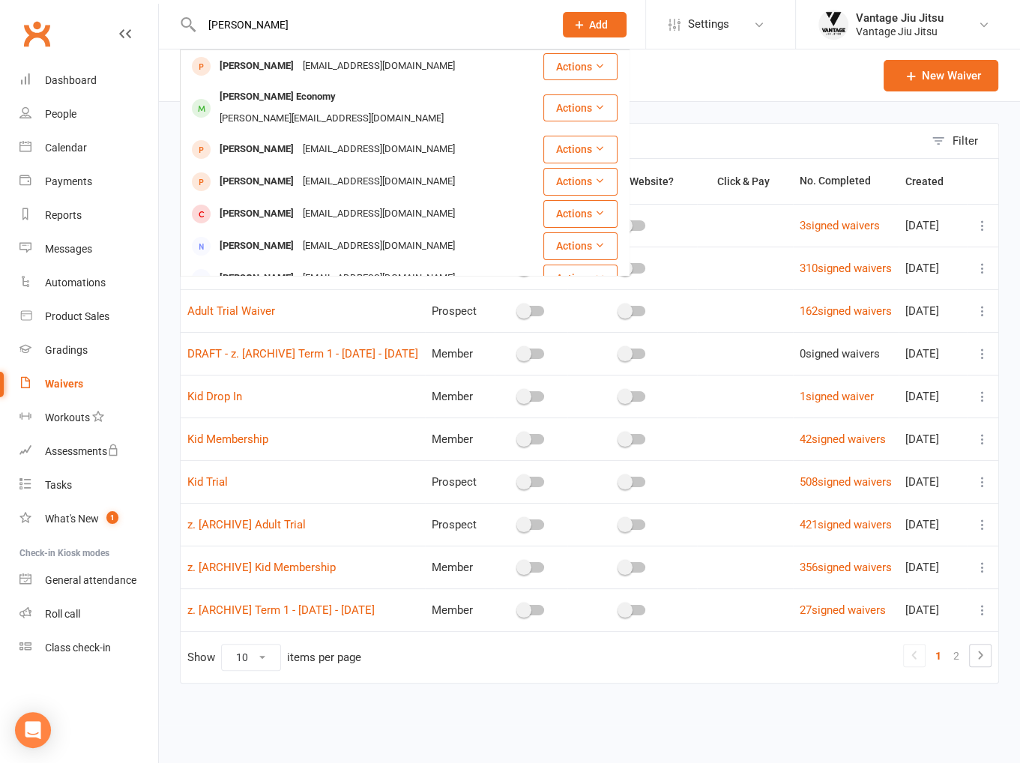
type input "ross johmn"
click at [342, 72] on div "rgjonno@gmail.com" at bounding box center [378, 66] width 161 height 22
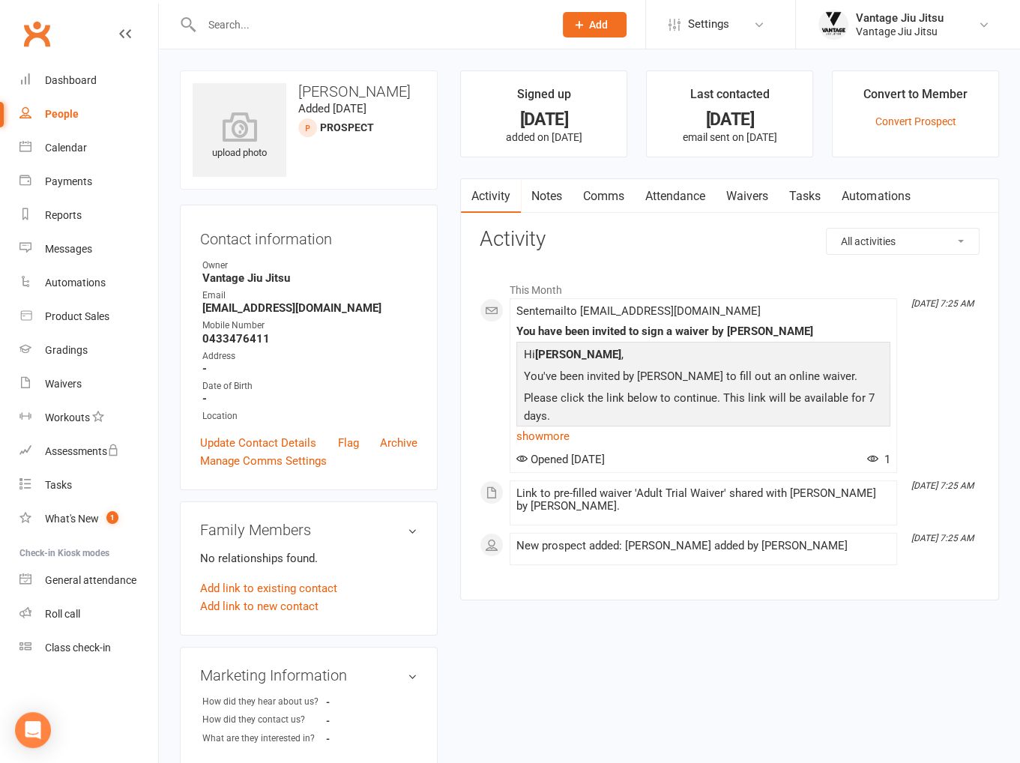
click at [698, 199] on link "Attendance" at bounding box center [675, 196] width 81 height 34
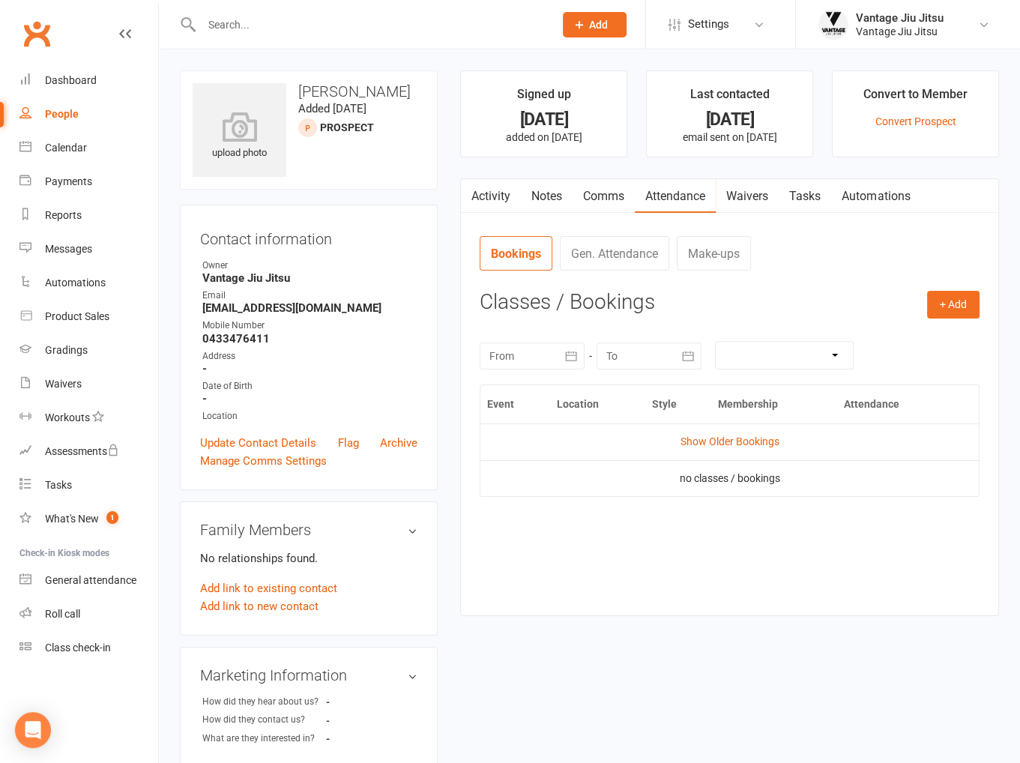
click at [755, 201] on link "Waivers" at bounding box center [747, 196] width 63 height 34
